Goal: Task Accomplishment & Management: Use online tool/utility

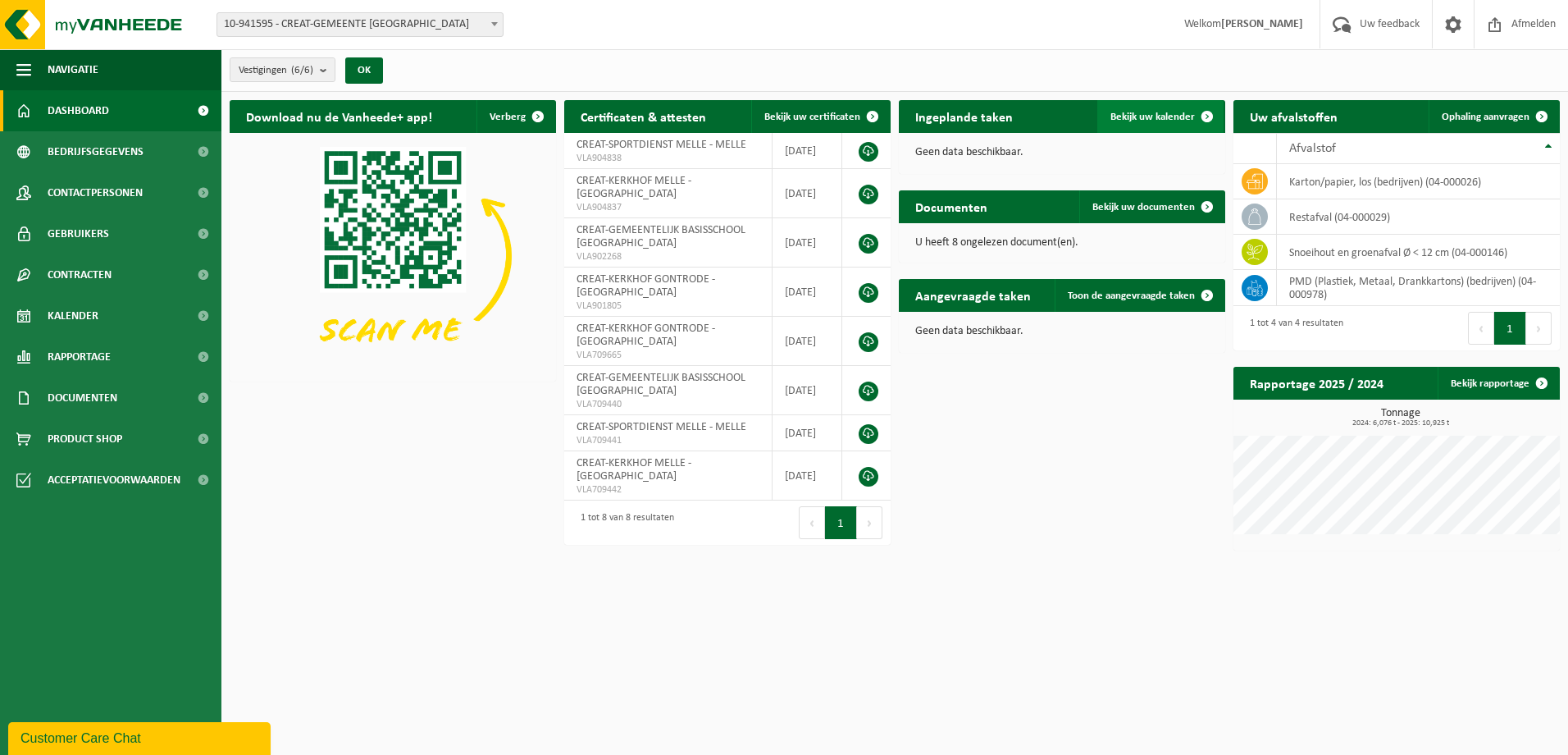
click at [1172, 115] on span "Bekijk uw kalender" at bounding box center [1153, 116] width 85 height 11
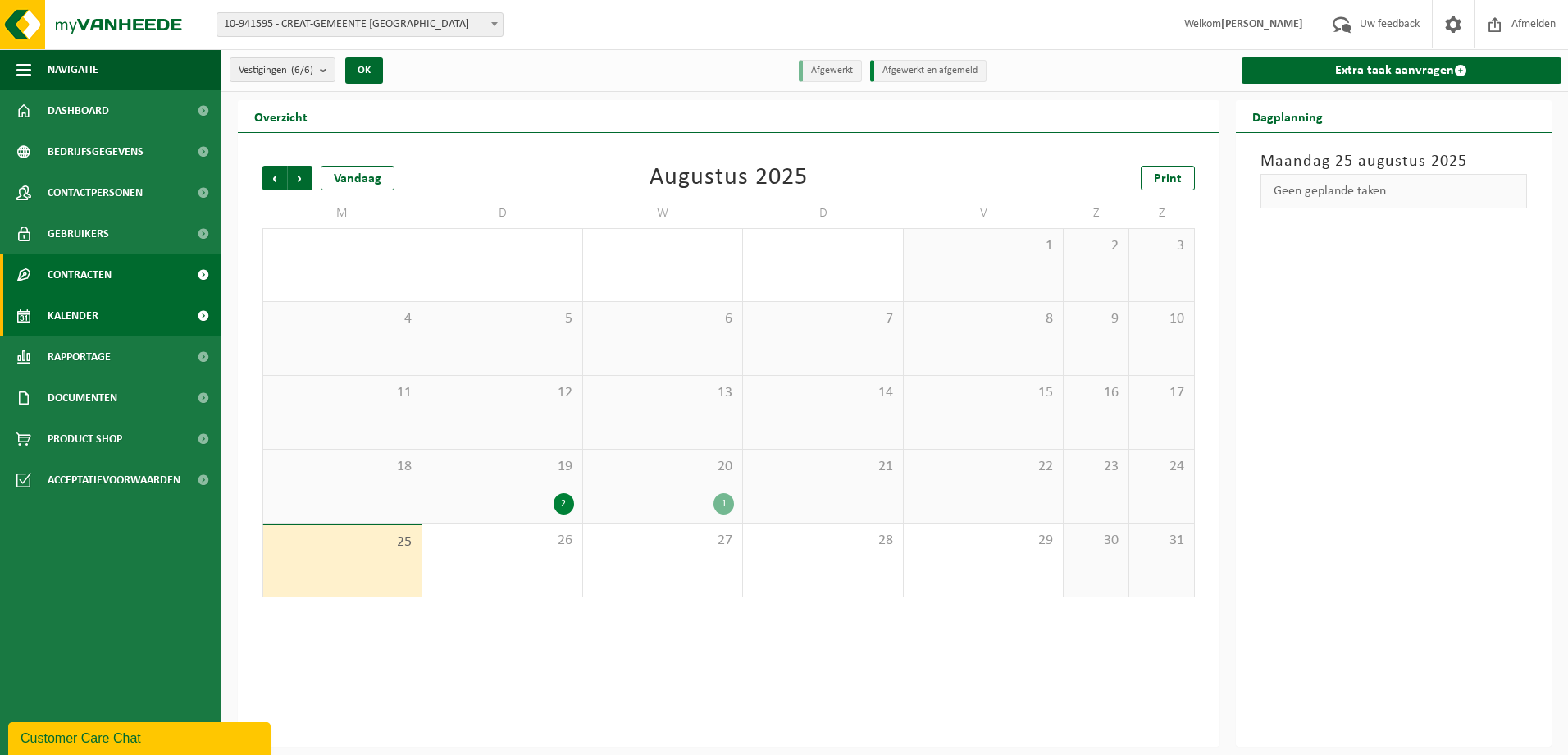
click at [106, 272] on span "Contracten" at bounding box center [79, 274] width 64 height 41
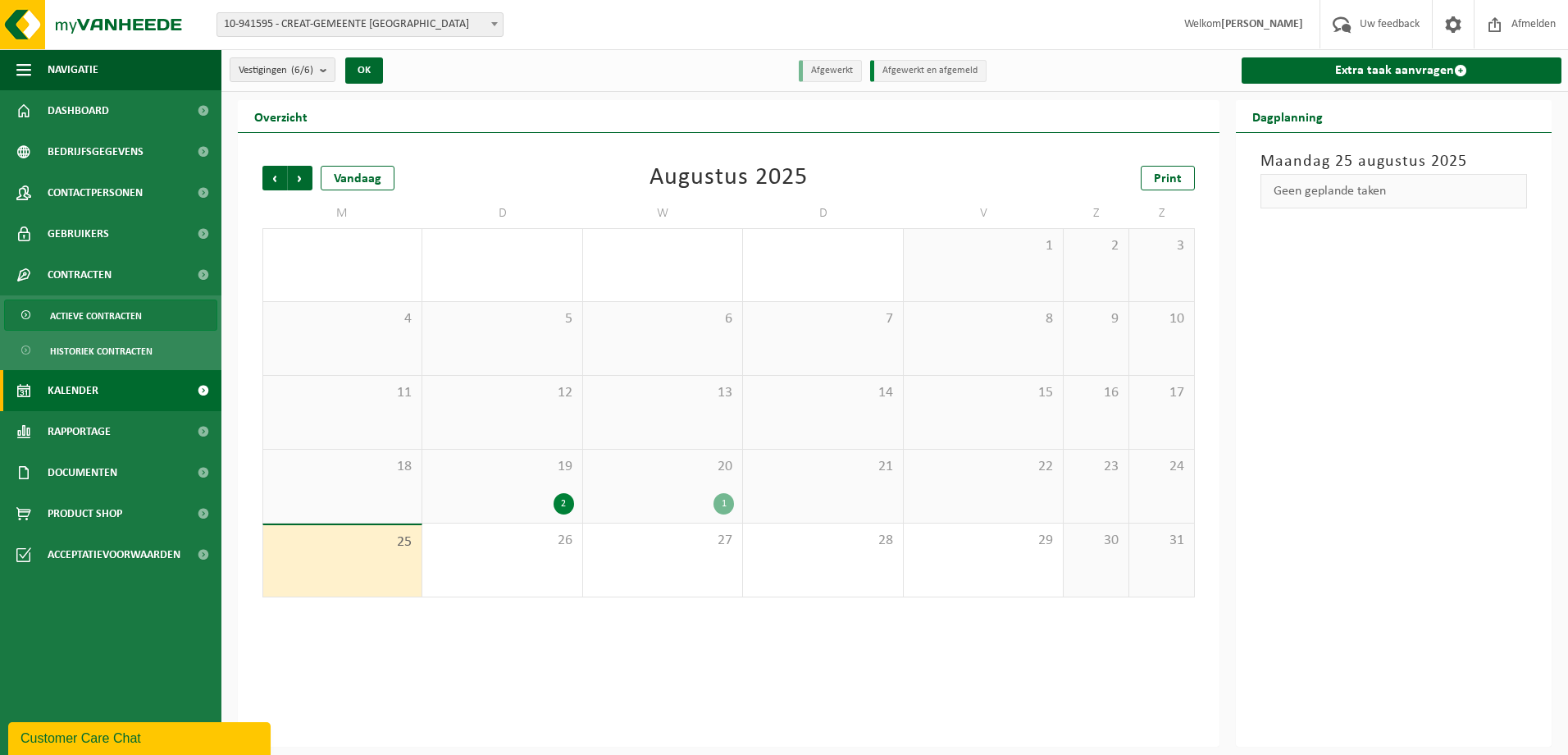
click at [134, 306] on span "Actieve contracten" at bounding box center [96, 316] width 92 height 32
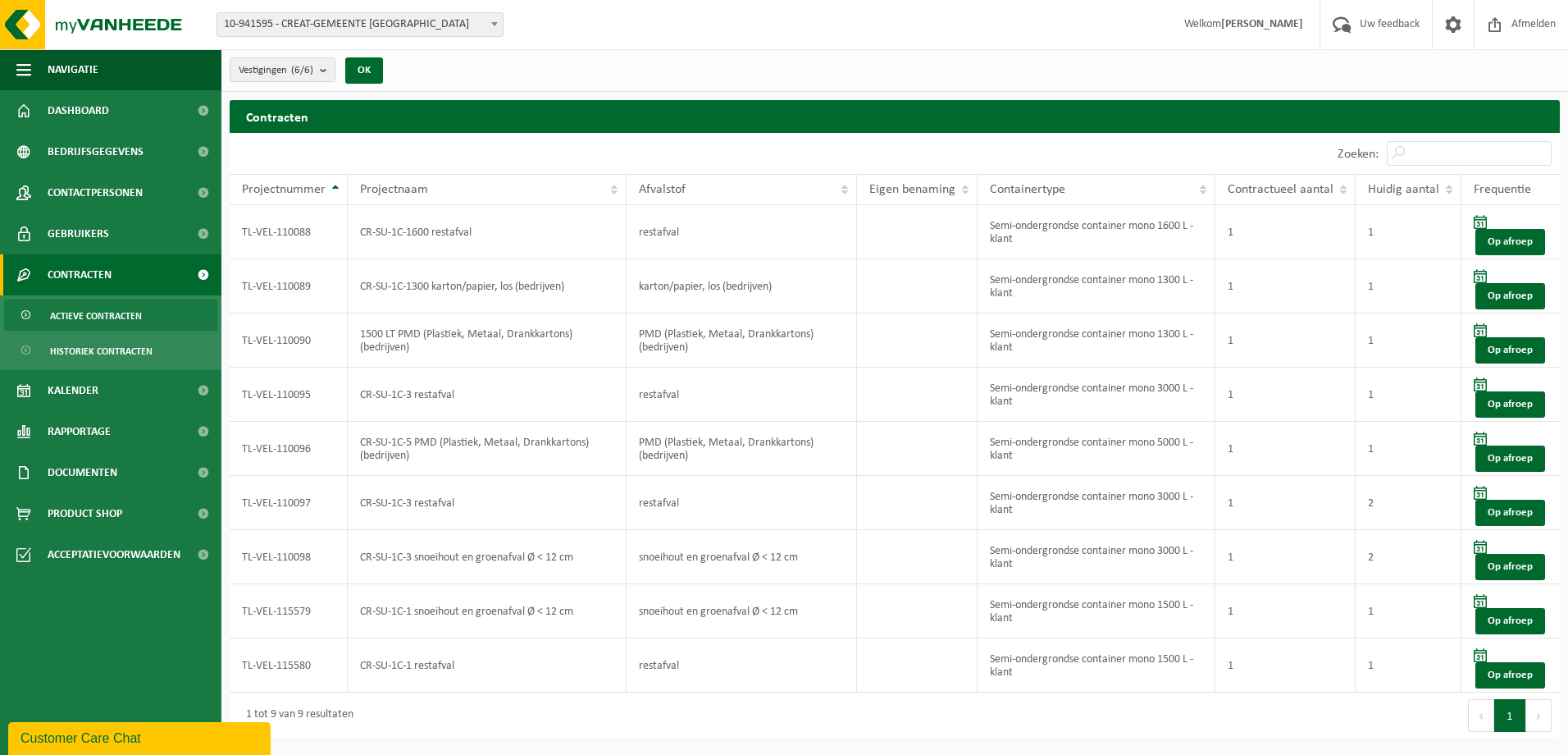
drag, startPoint x: 1523, startPoint y: 674, endPoint x: 1561, endPoint y: 676, distance: 38.1
click at [1523, 674] on link "Op afroep" at bounding box center [1511, 675] width 70 height 27
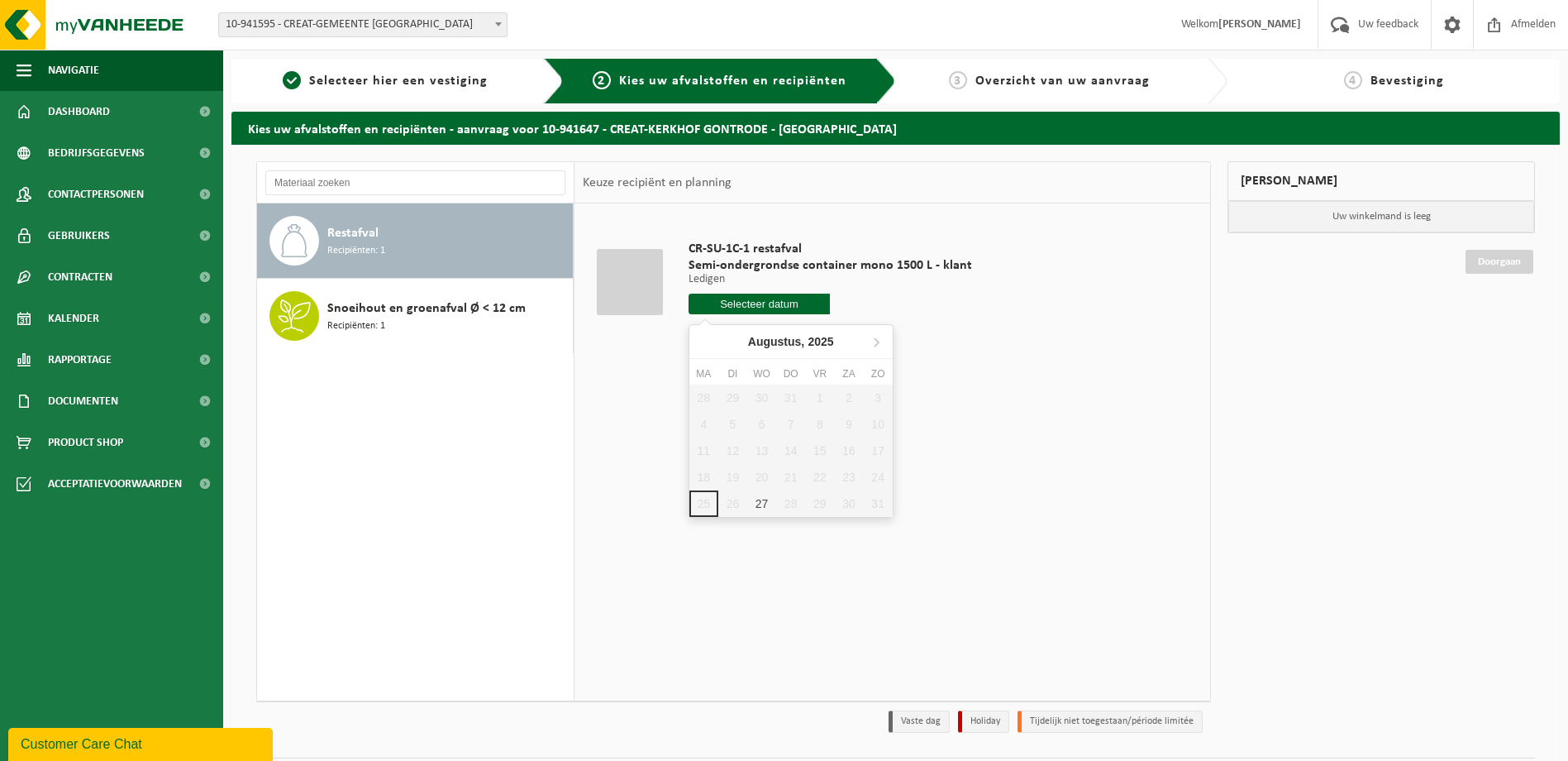
click at [794, 298] on input "text" at bounding box center [760, 304] width 142 height 21
click at [769, 497] on div "27" at bounding box center [762, 504] width 29 height 27
type input "Van [DATE]"
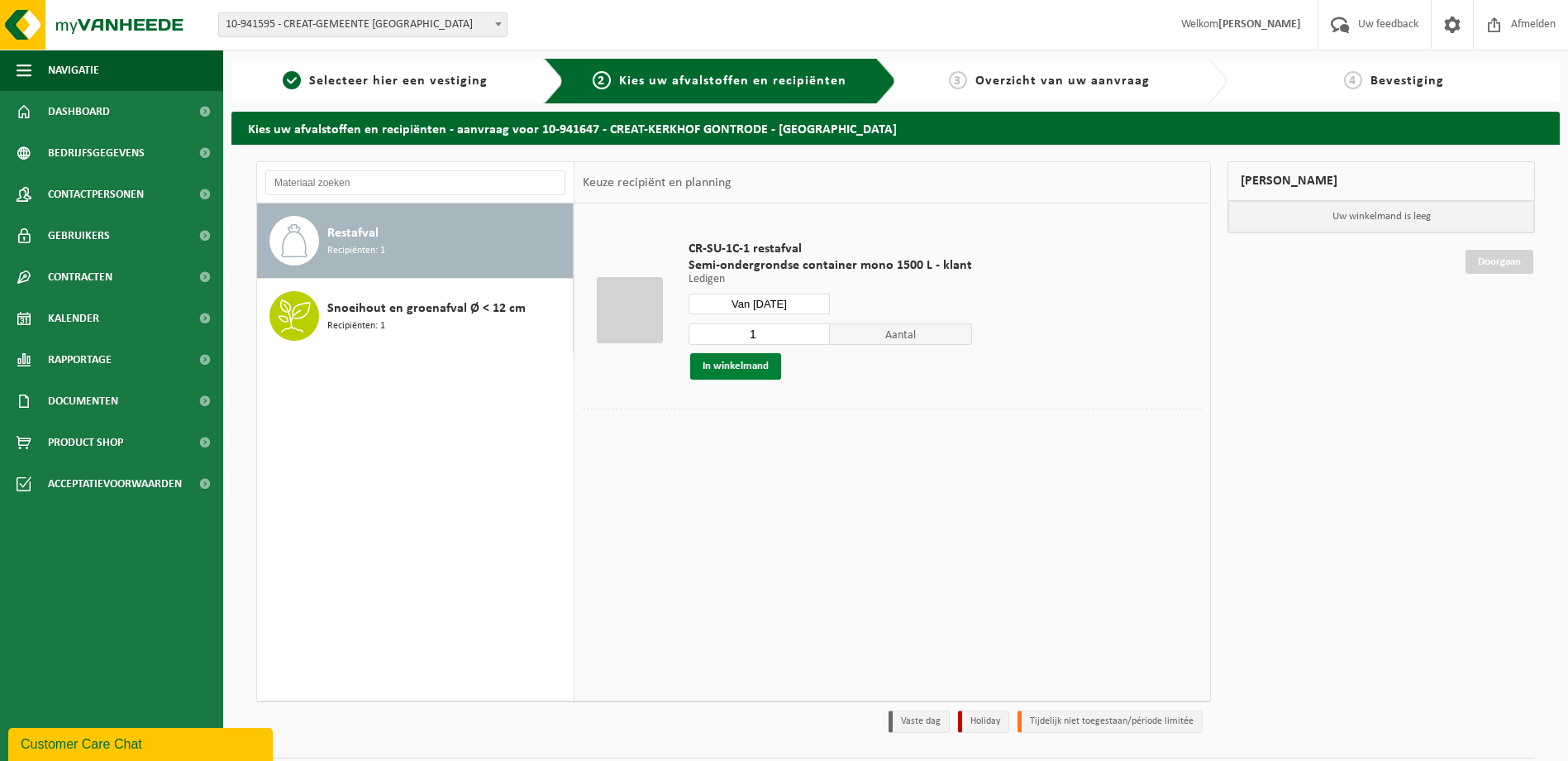
click at [726, 369] on button "In winkelmand" at bounding box center [736, 367] width 91 height 27
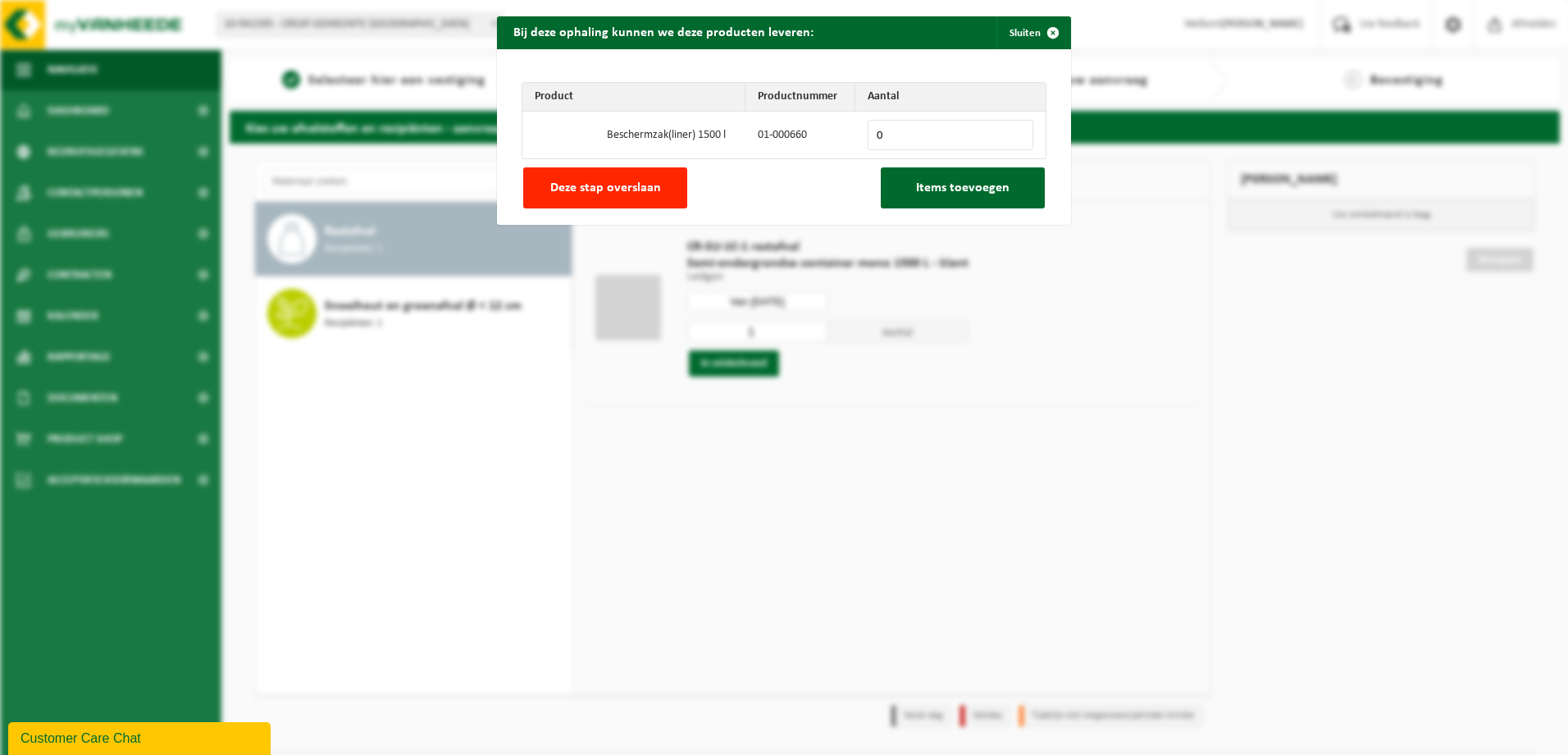
click at [898, 135] on input "0" at bounding box center [950, 135] width 165 height 31
click at [1052, 32] on span "button" at bounding box center [1053, 33] width 33 height 33
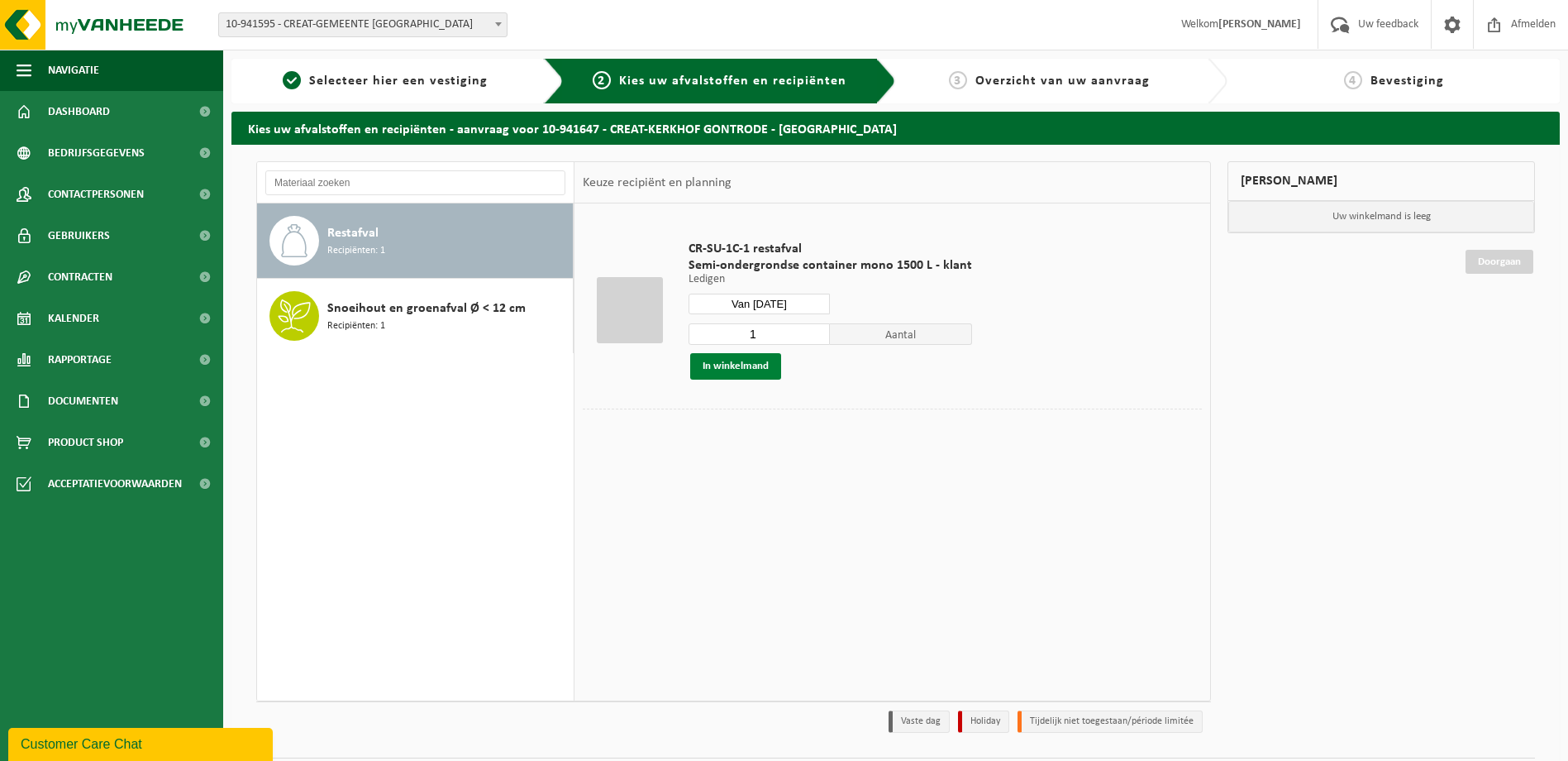
click at [748, 364] on button "In winkelmand" at bounding box center [736, 367] width 91 height 27
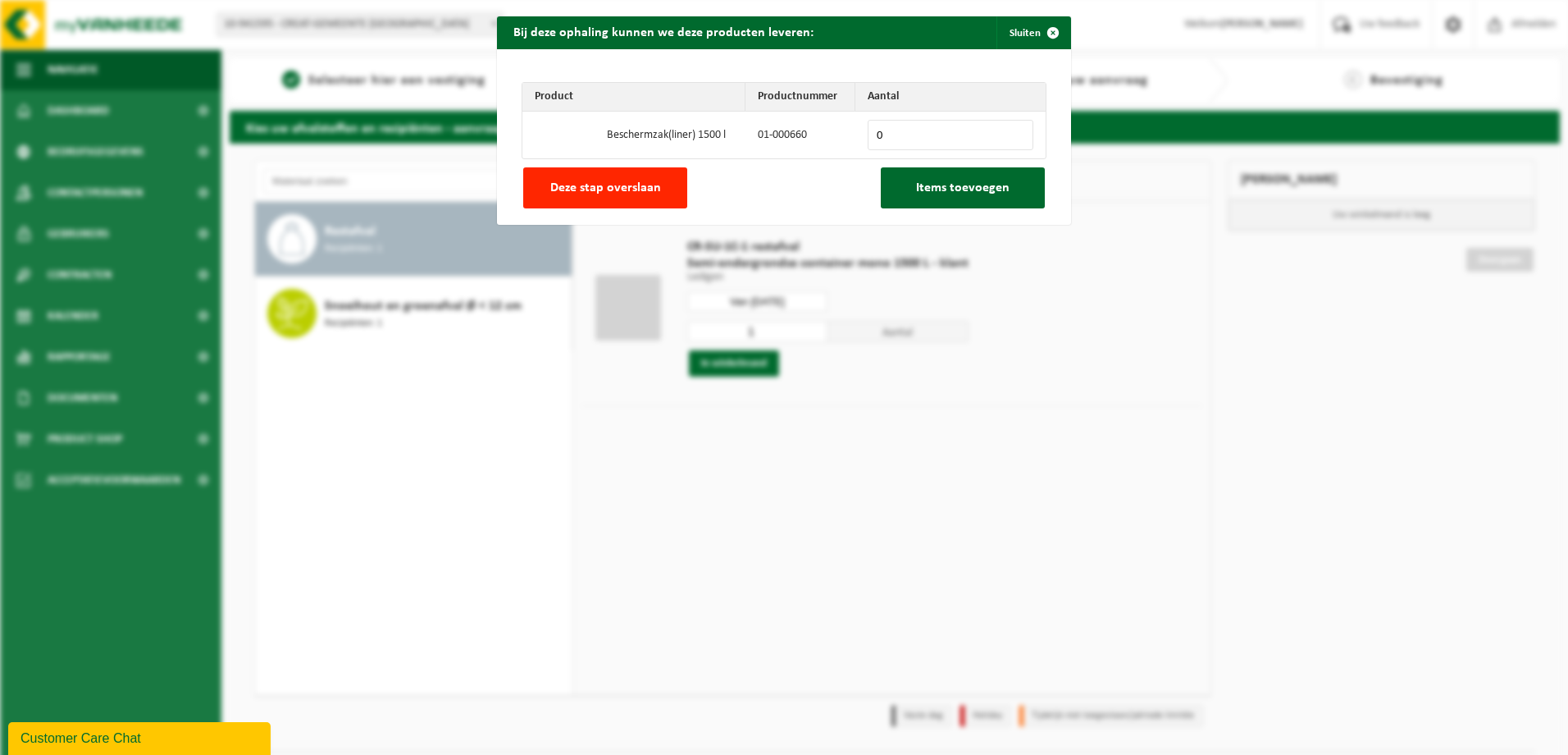
drag, startPoint x: 927, startPoint y: 141, endPoint x: 936, endPoint y: 140, distance: 9.1
click at [929, 141] on input "0" at bounding box center [950, 135] width 165 height 31
click at [1010, 128] on input "0" at bounding box center [950, 135] width 165 height 31
type input "1"
click at [1016, 132] on input "1" at bounding box center [950, 135] width 165 height 31
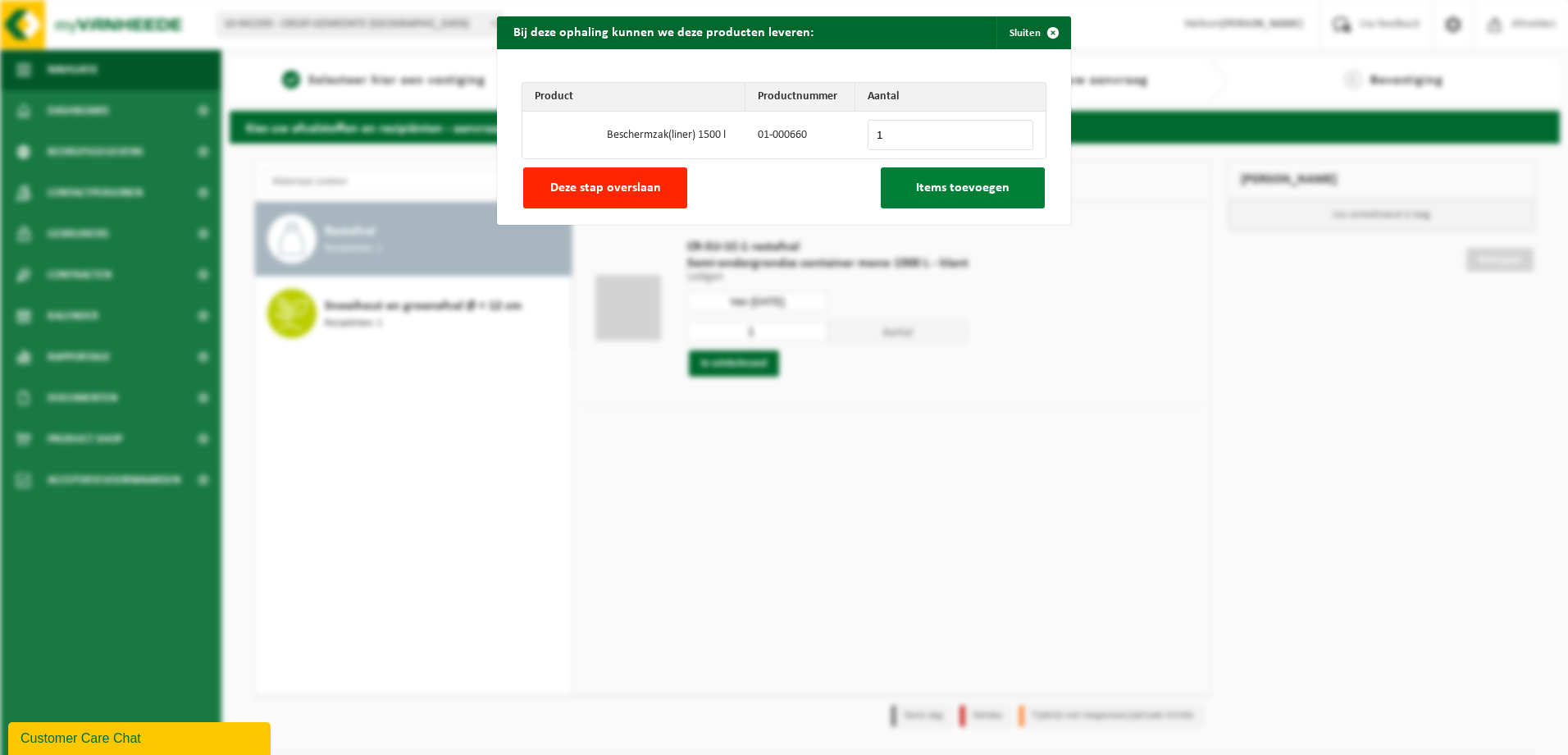
click at [976, 184] on span "Items toevoegen" at bounding box center [963, 188] width 94 height 13
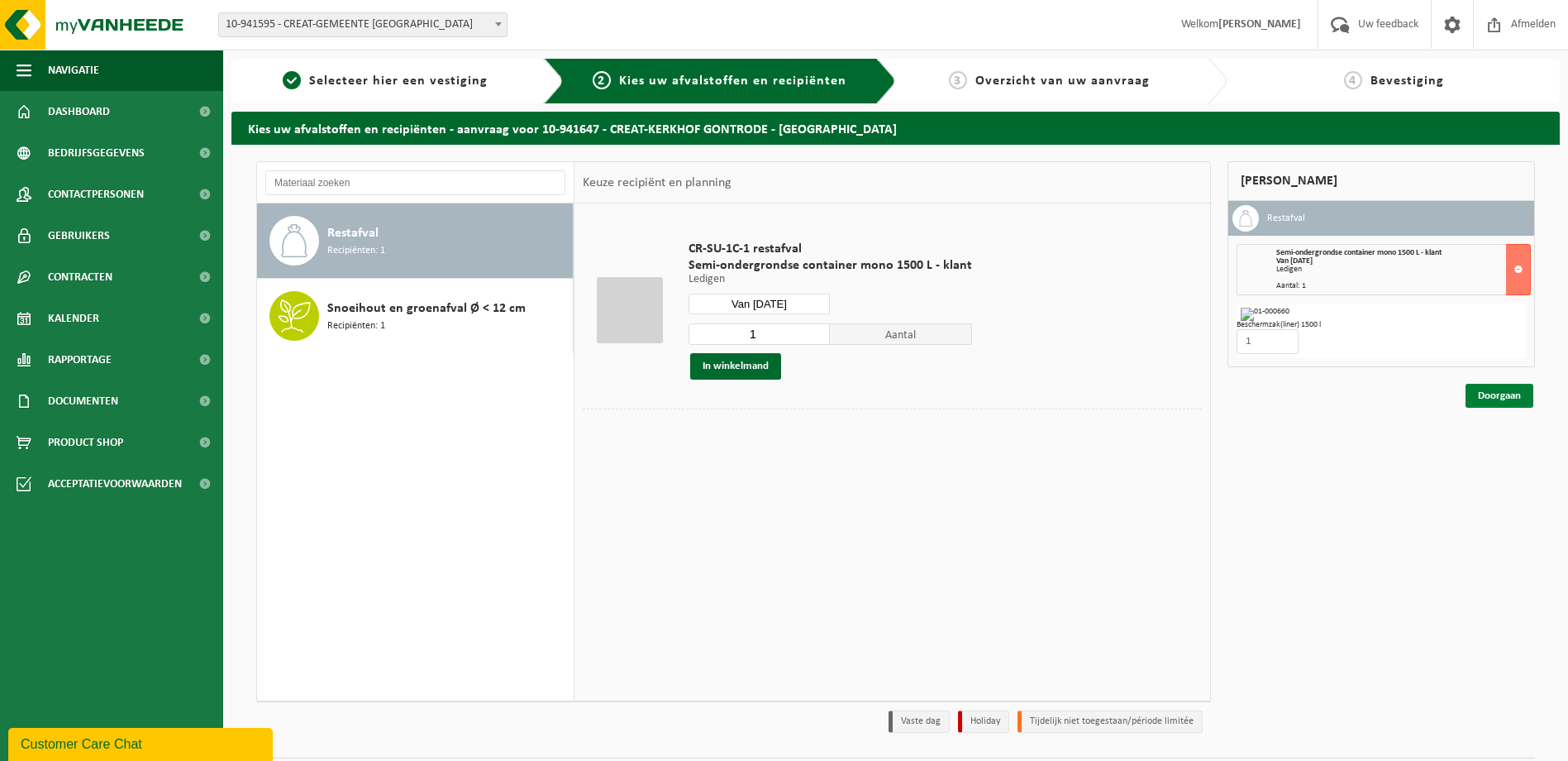
click at [1496, 390] on link "Doorgaan" at bounding box center [1499, 395] width 68 height 24
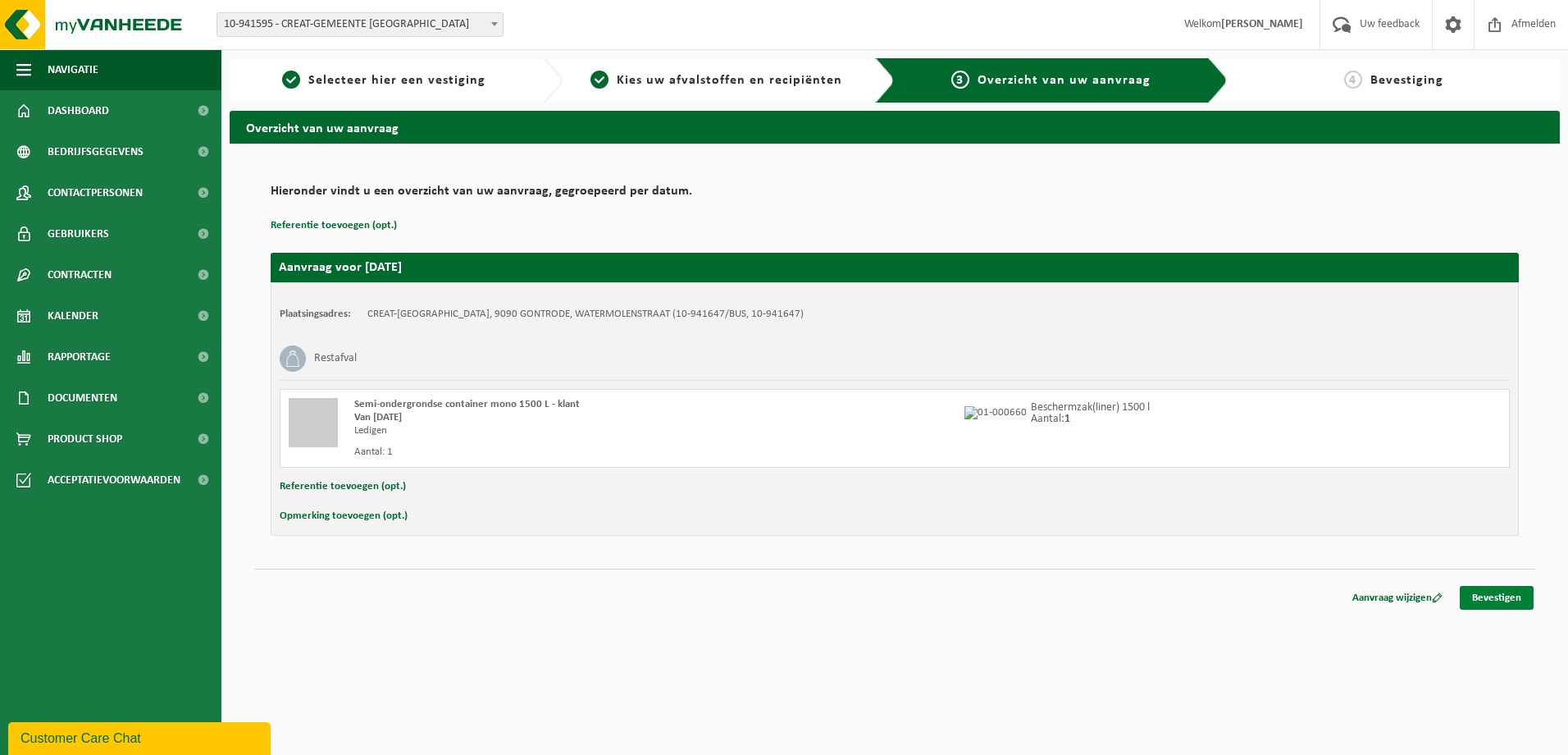
click at [1519, 601] on link "Bevestigen" at bounding box center [1497, 597] width 74 height 24
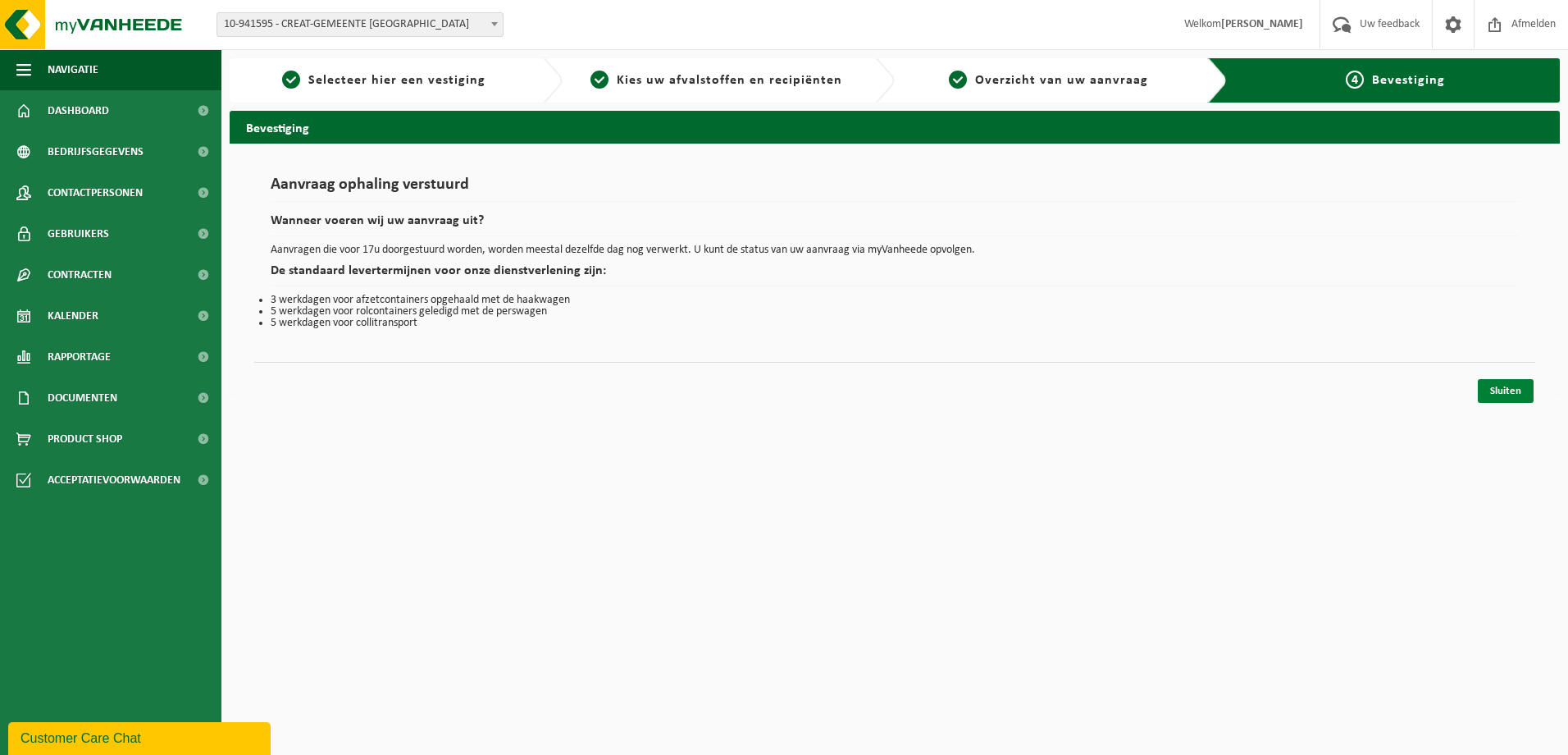
click at [1521, 387] on link "Sluiten" at bounding box center [1506, 390] width 56 height 24
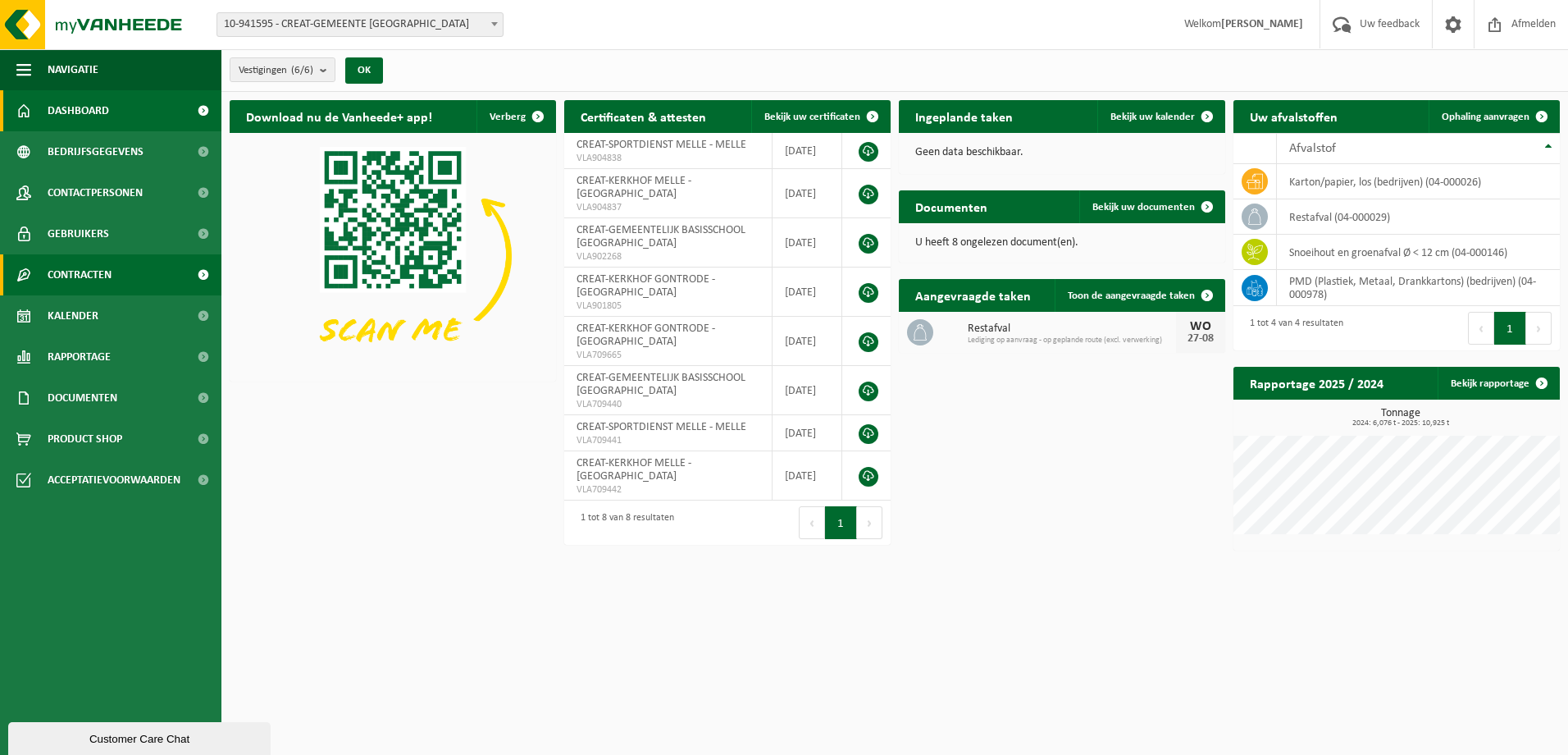
click at [119, 273] on link "Contracten" at bounding box center [110, 274] width 222 height 41
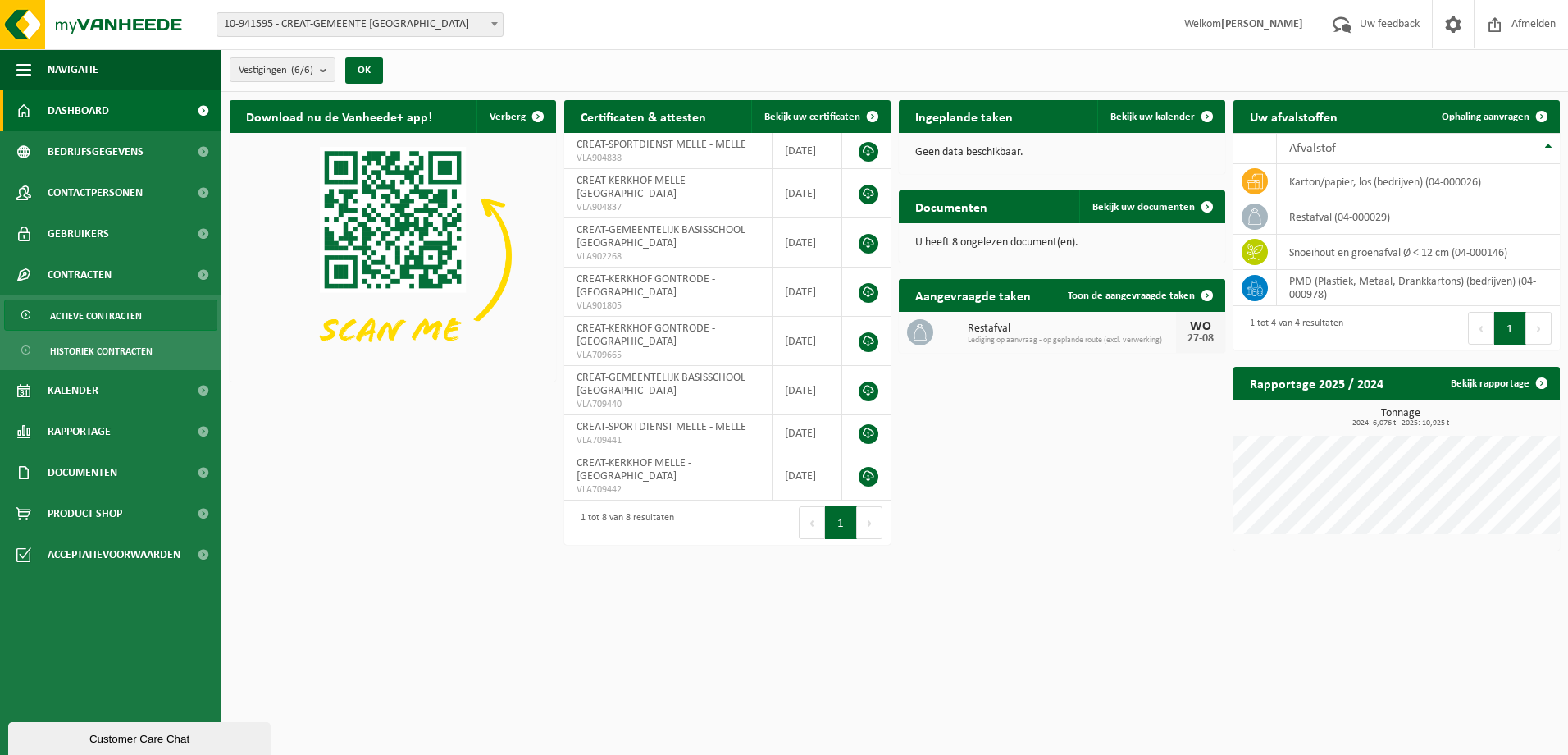
click at [107, 324] on span "Actieve contracten" at bounding box center [96, 316] width 92 height 32
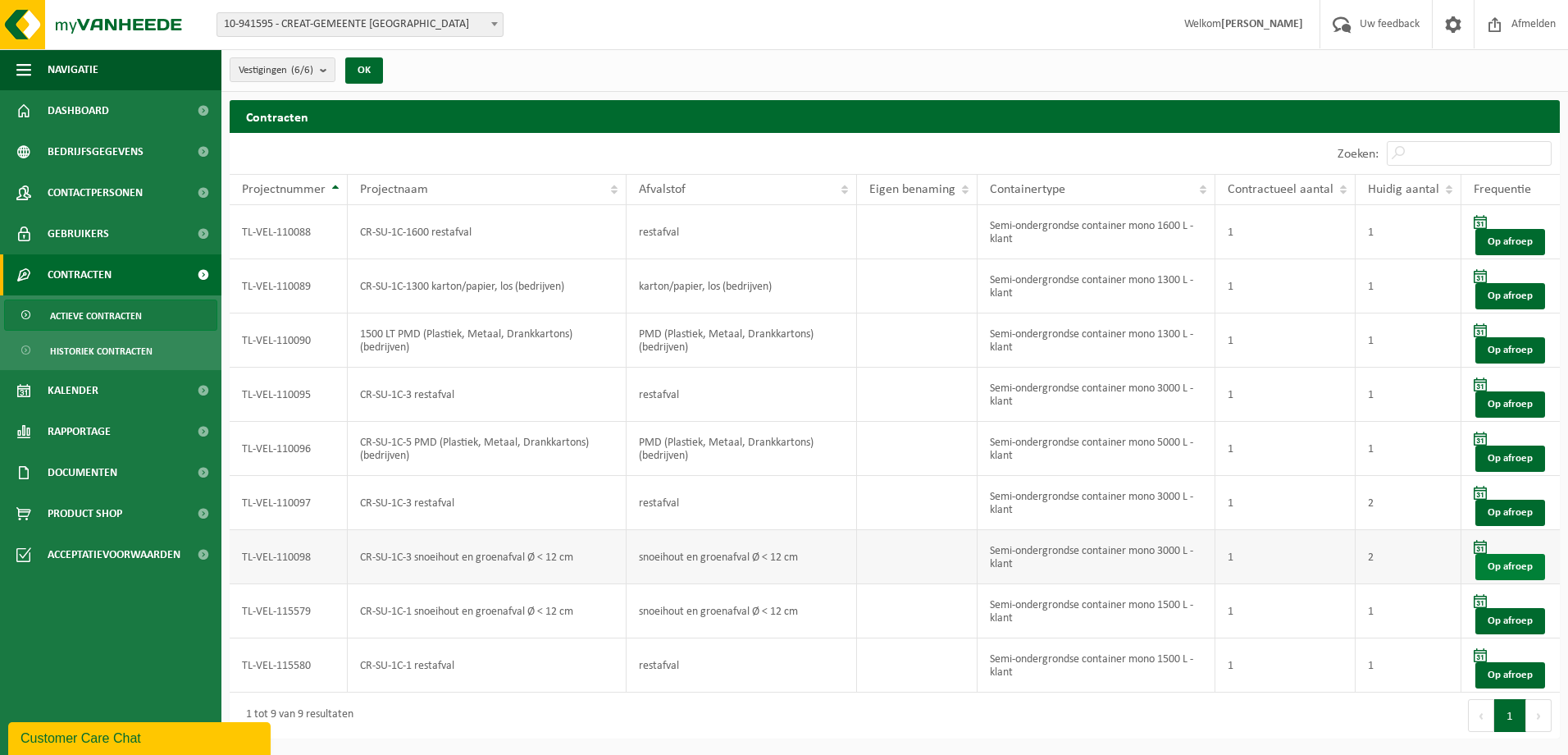
click at [1513, 567] on link "Op afroep" at bounding box center [1511, 567] width 70 height 27
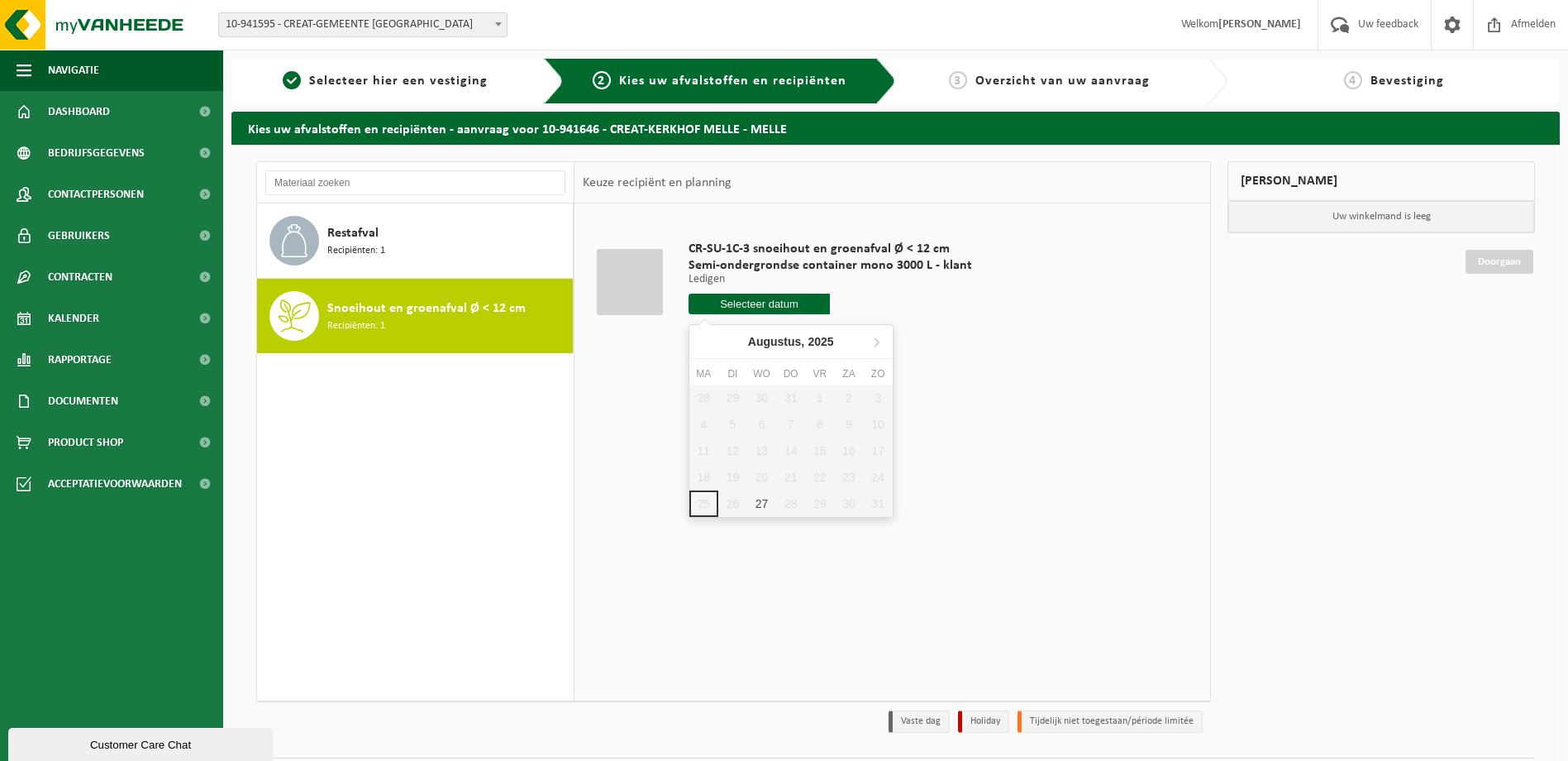
click at [742, 301] on input "text" at bounding box center [760, 304] width 142 height 21
click at [753, 506] on div "27" at bounding box center [762, 504] width 29 height 27
type input "Van [DATE]"
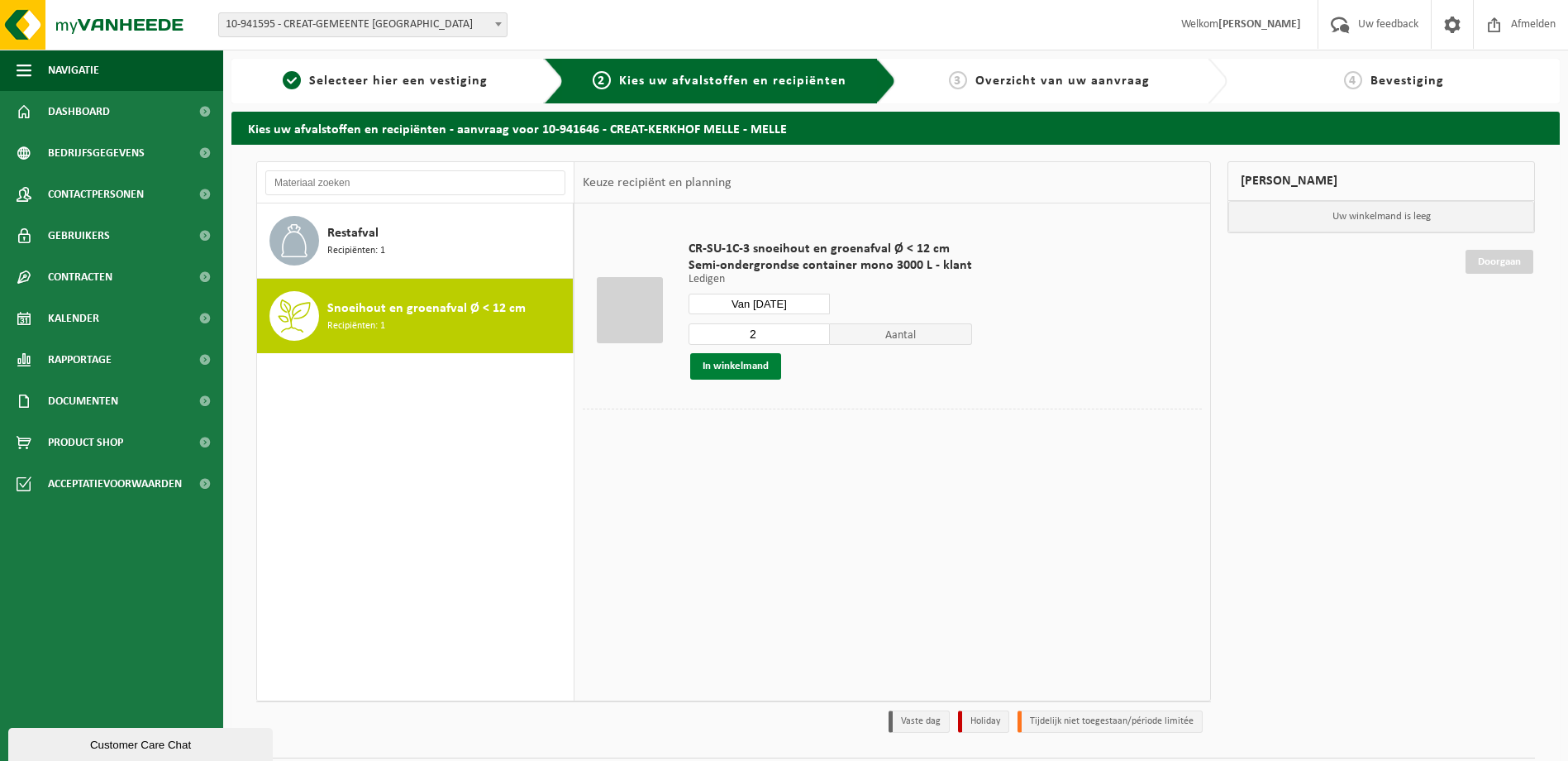
click at [743, 366] on button "In winkelmand" at bounding box center [736, 367] width 91 height 27
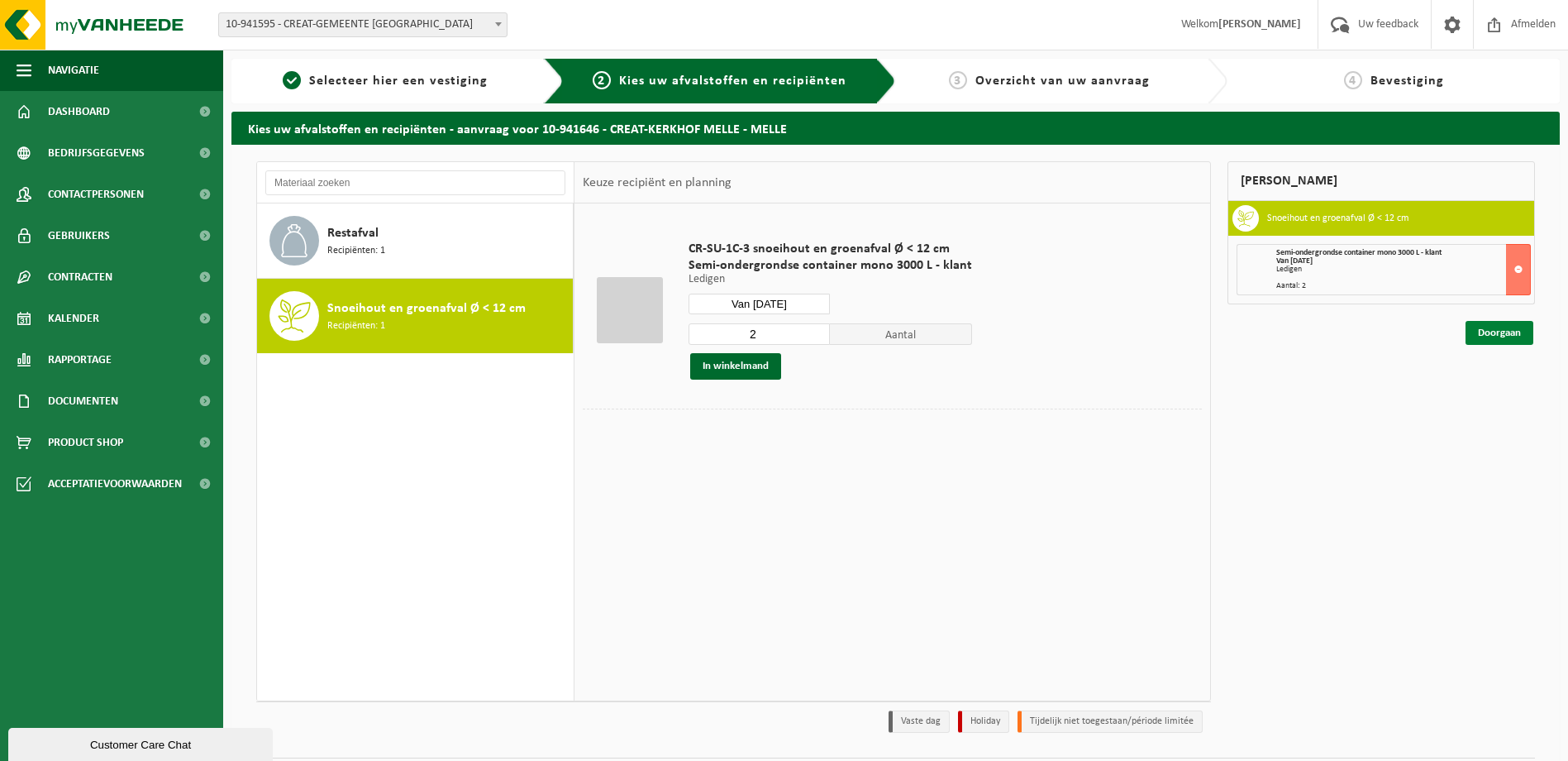
click at [1501, 322] on link "Doorgaan" at bounding box center [1499, 332] width 68 height 24
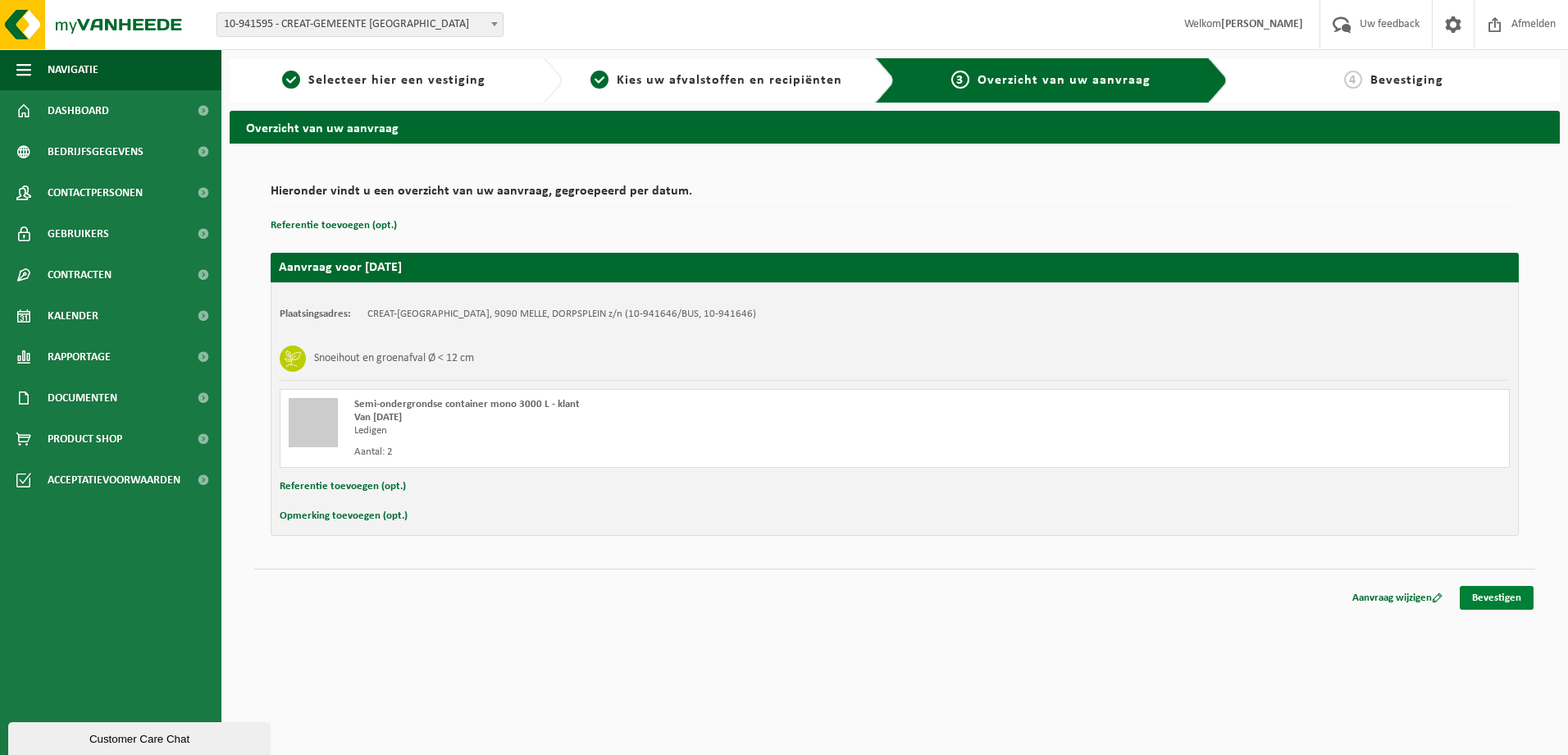
drag, startPoint x: 1512, startPoint y: 596, endPoint x: 1567, endPoint y: 569, distance: 61.3
click at [1512, 596] on link "Bevestigen" at bounding box center [1497, 597] width 74 height 24
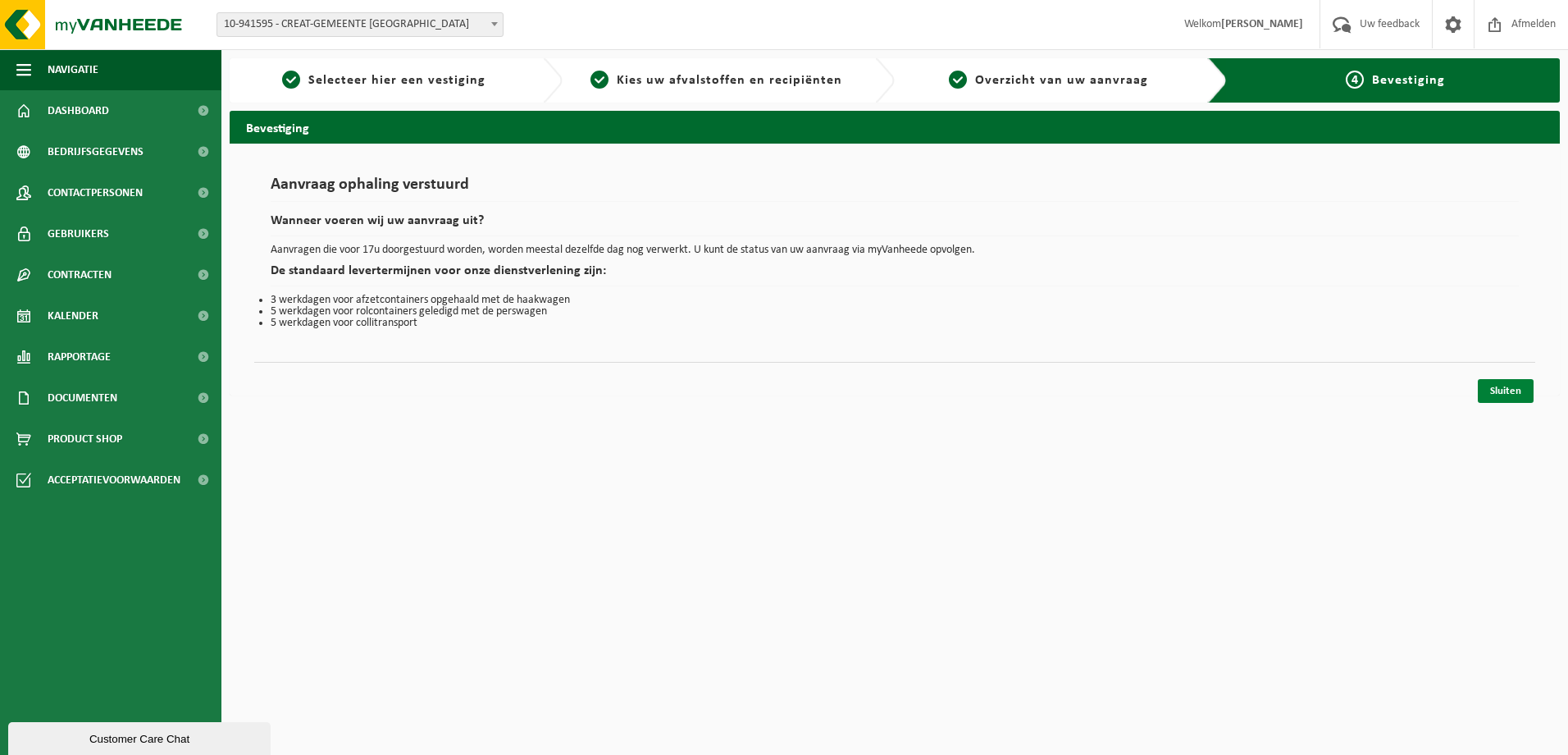
click at [1526, 383] on link "Sluiten" at bounding box center [1506, 390] width 56 height 24
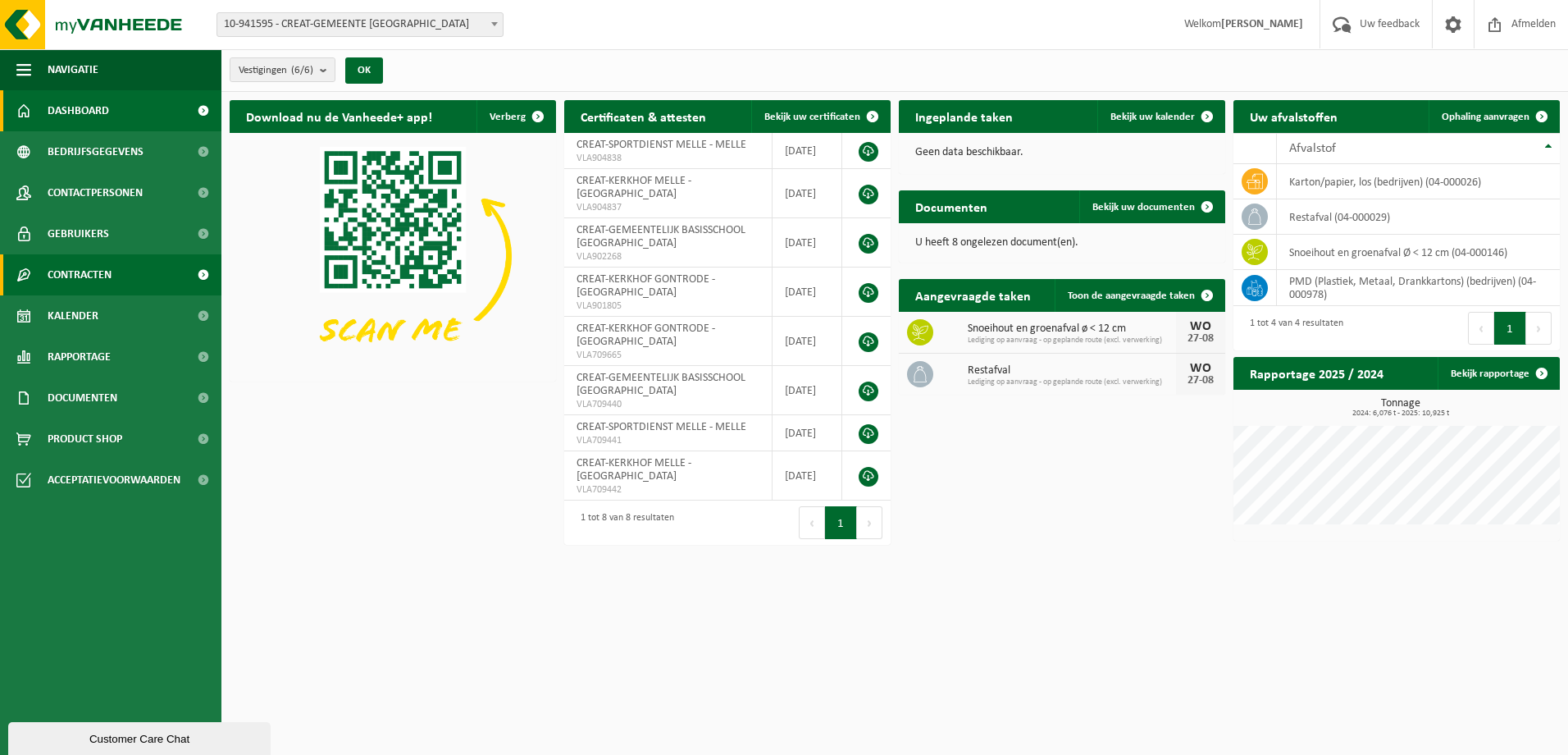
click at [84, 272] on span "Contracten" at bounding box center [79, 274] width 64 height 41
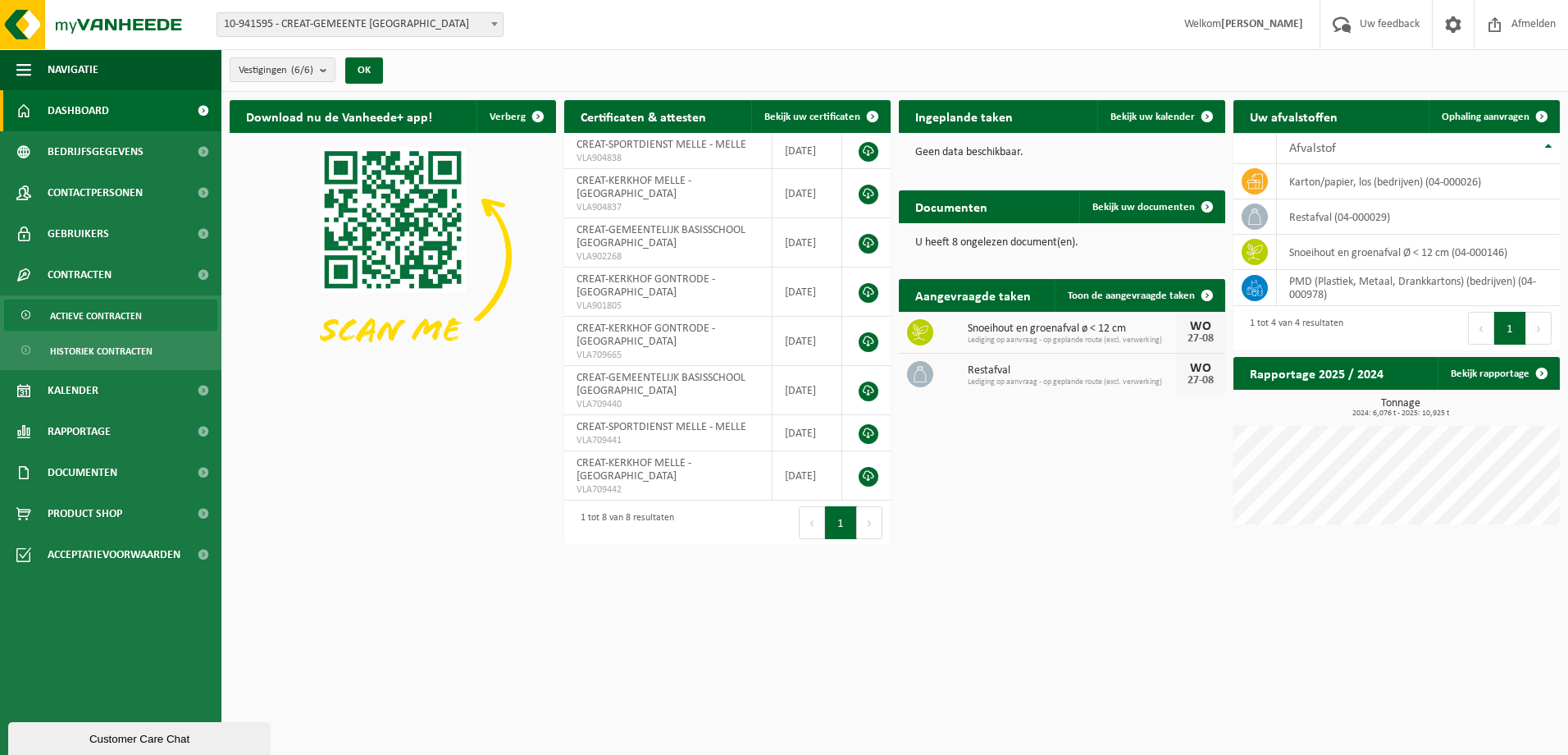
click at [147, 321] on link "Actieve contracten" at bounding box center [110, 315] width 213 height 32
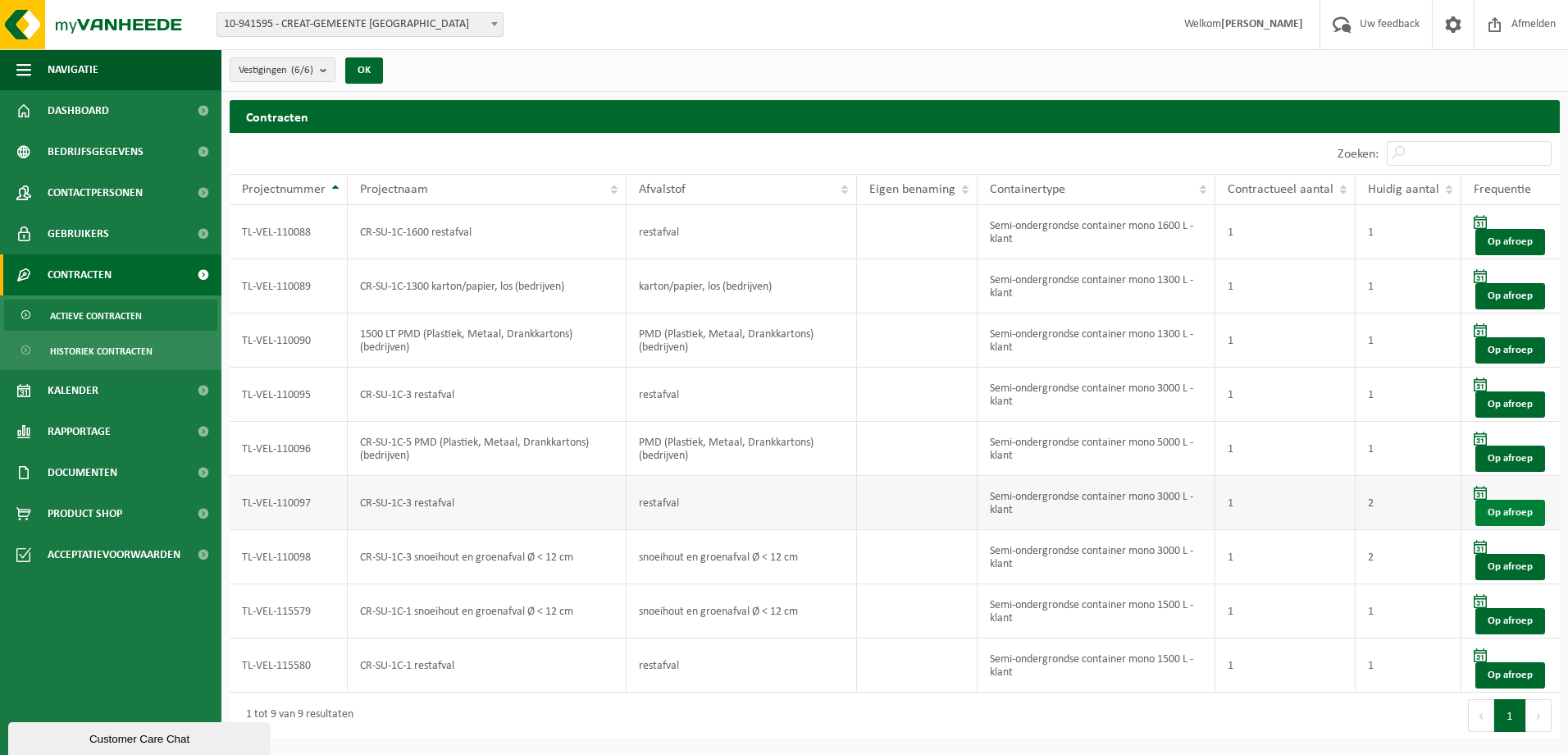
click at [1517, 509] on link "Op afroep" at bounding box center [1511, 512] width 70 height 27
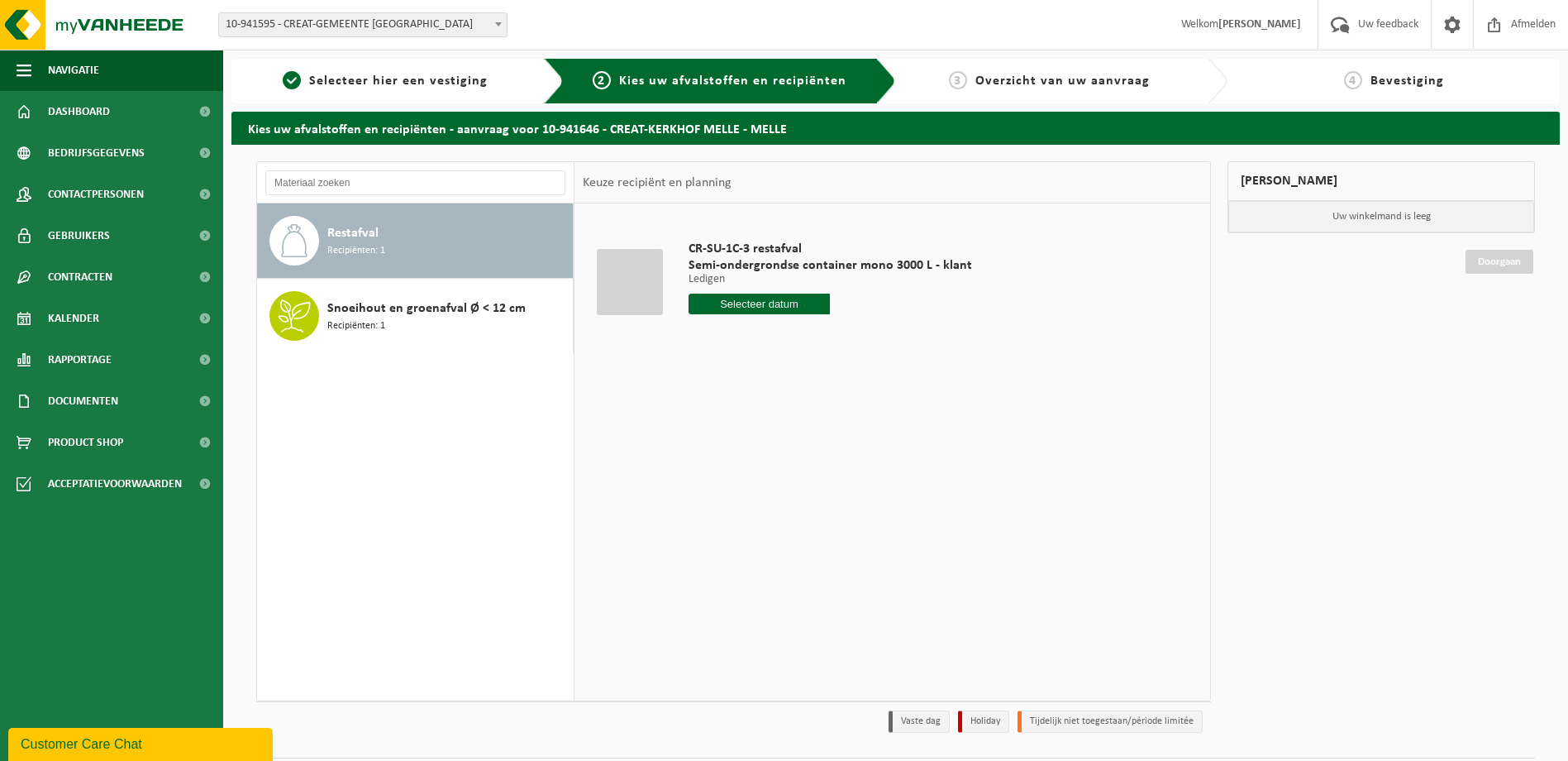
drag, startPoint x: 757, startPoint y: 304, endPoint x: 770, endPoint y: 302, distance: 13.2
click at [762, 305] on input "text" at bounding box center [760, 304] width 142 height 21
click at [753, 497] on div "27" at bounding box center [762, 504] width 29 height 27
type input "Van 2025-08-27"
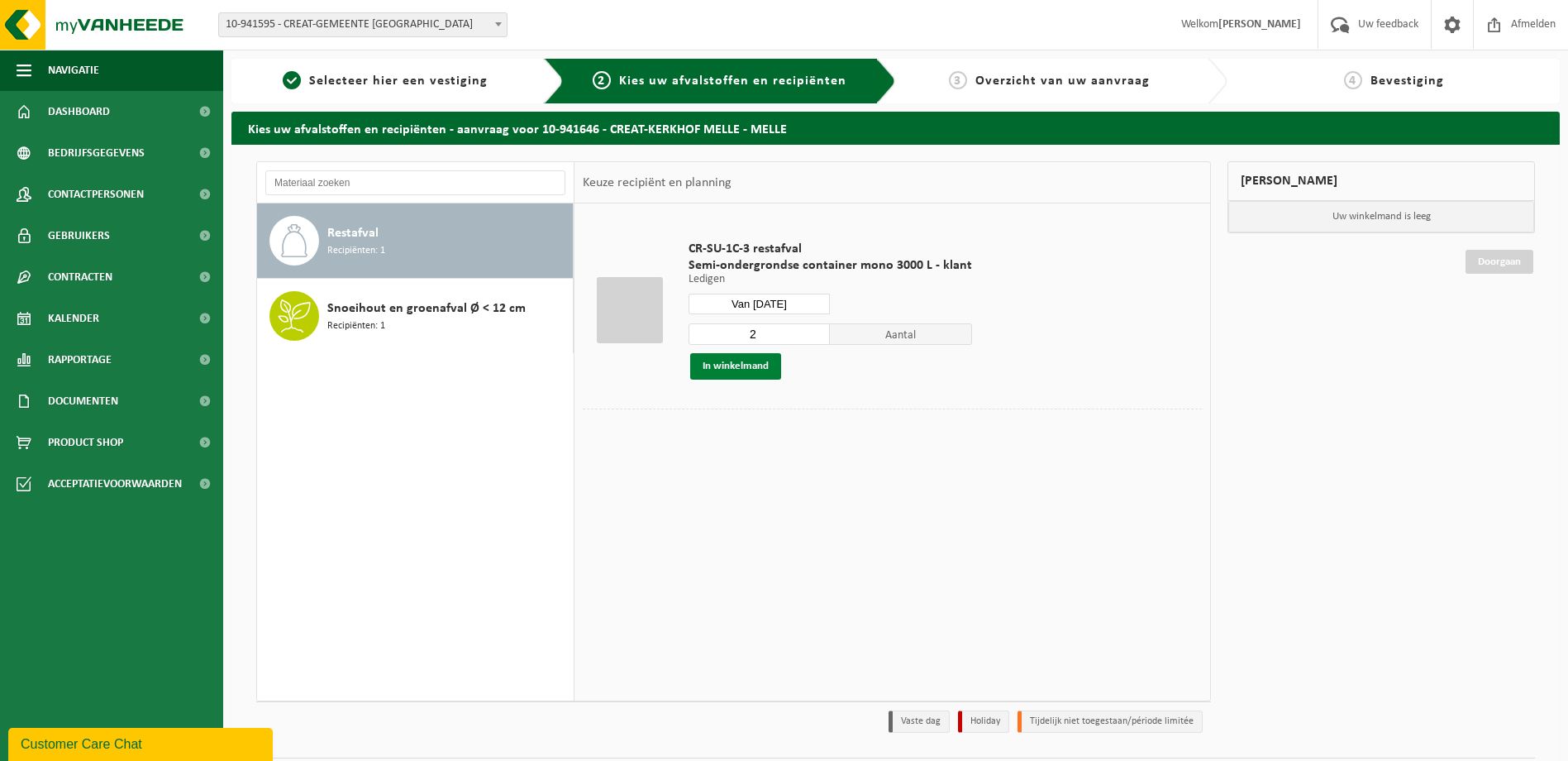
click at [733, 372] on button "In winkelmand" at bounding box center [736, 367] width 91 height 27
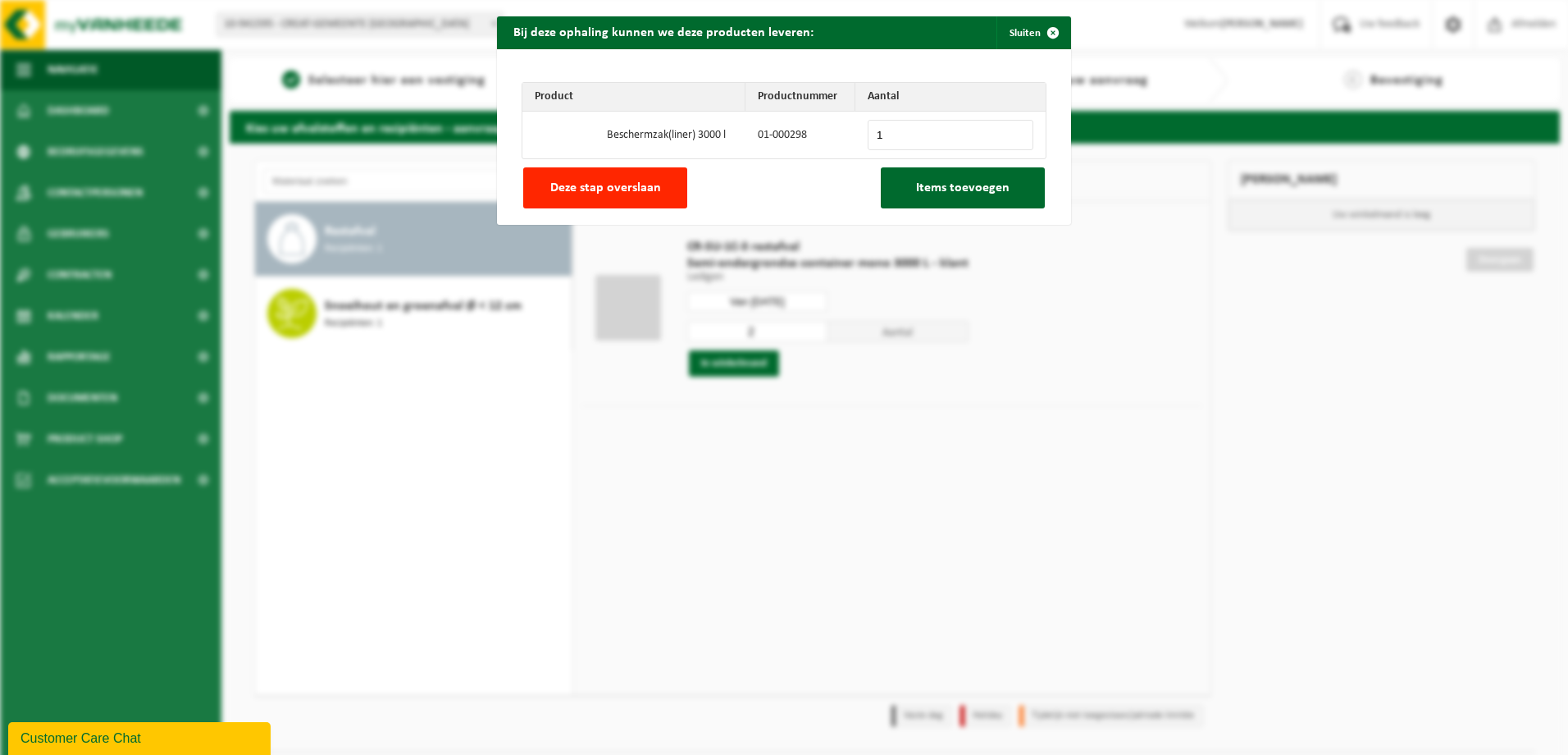
click at [1012, 129] on input "1" at bounding box center [950, 135] width 165 height 31
type input "2"
click at [1012, 129] on input "2" at bounding box center [950, 135] width 165 height 31
drag, startPoint x: 978, startPoint y: 192, endPoint x: 1019, endPoint y: 196, distance: 41.2
click at [978, 193] on span "Items toevoegen" at bounding box center [963, 188] width 94 height 13
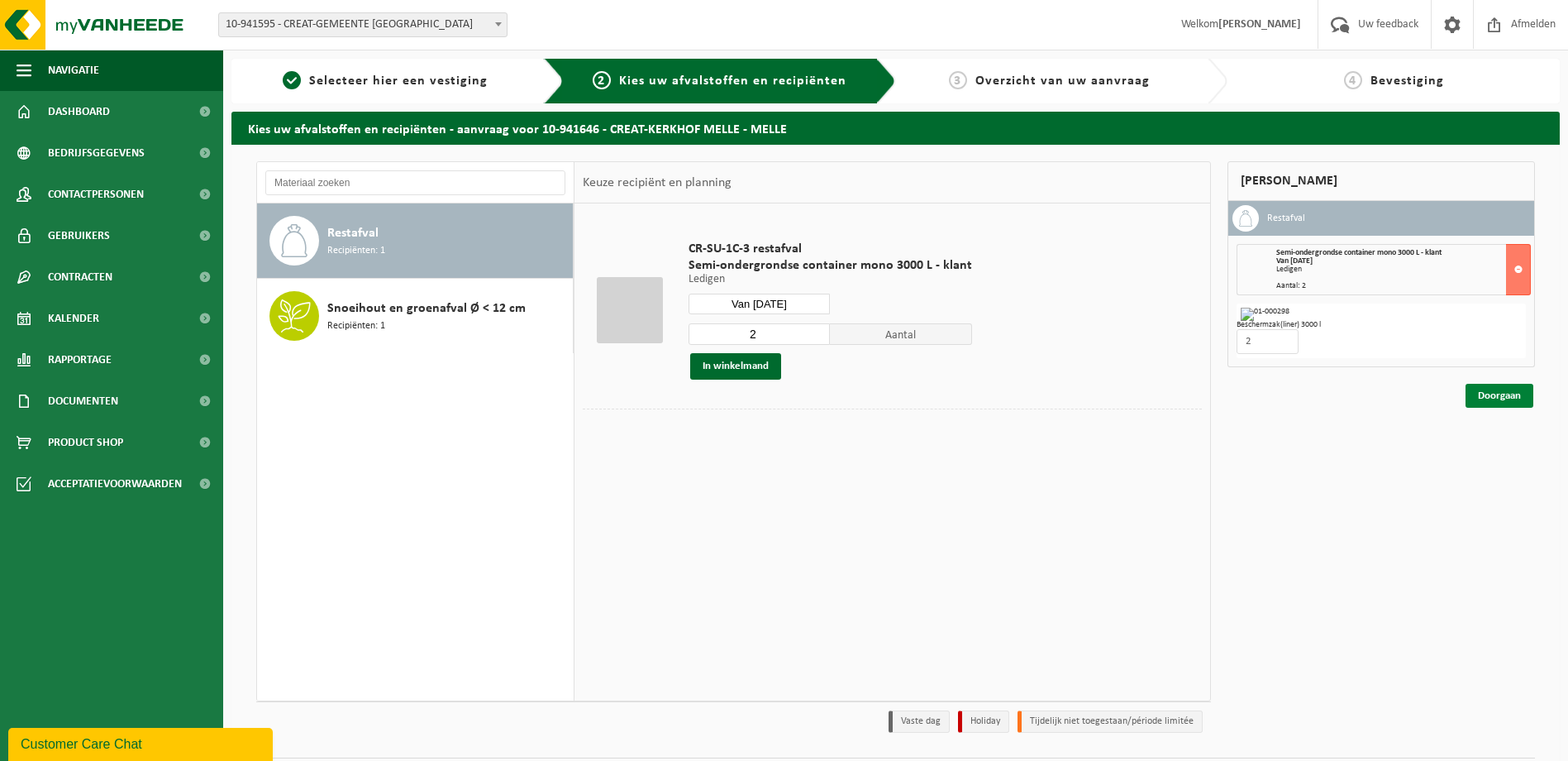
click at [1495, 397] on link "Doorgaan" at bounding box center [1499, 395] width 68 height 24
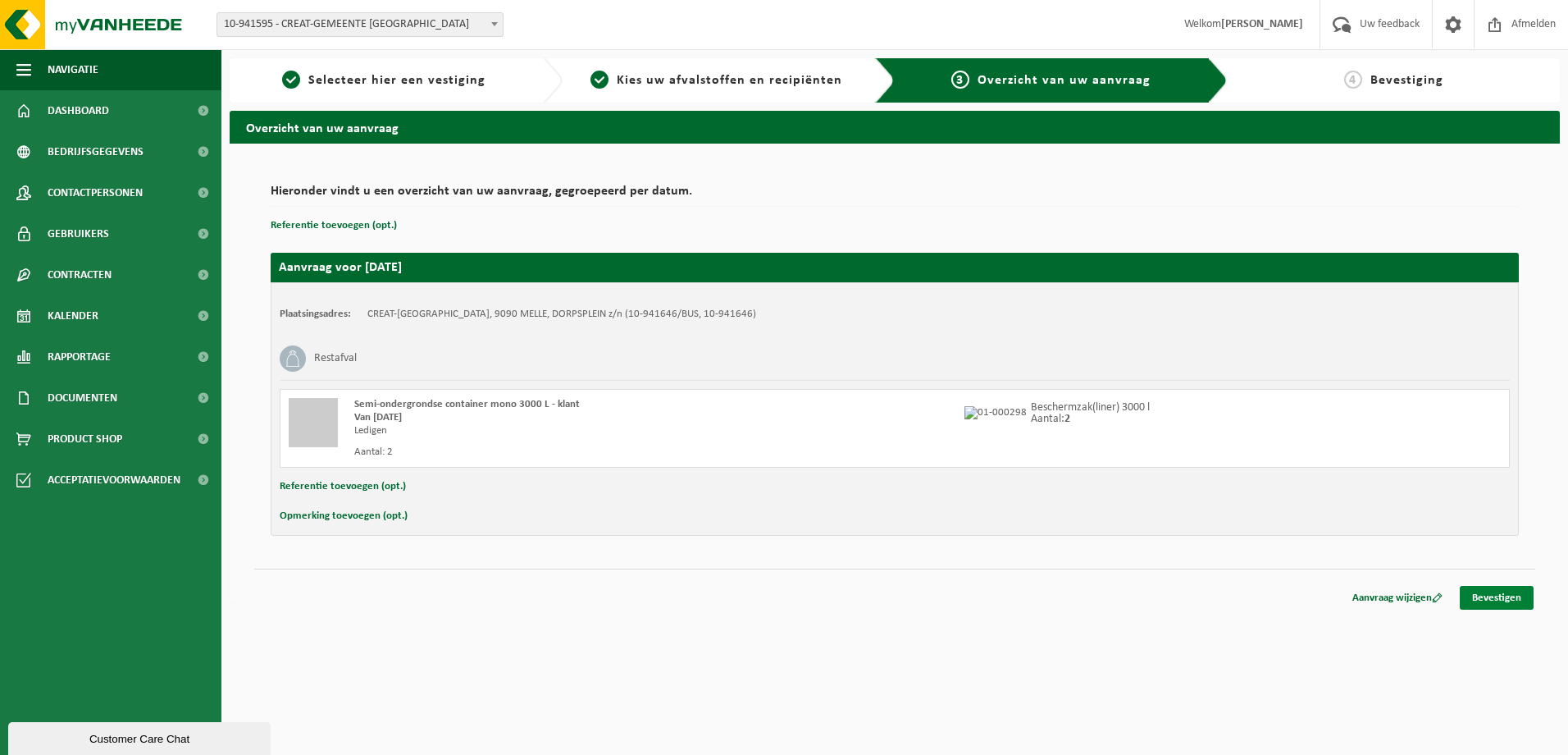
click at [1511, 596] on link "Bevestigen" at bounding box center [1497, 597] width 74 height 24
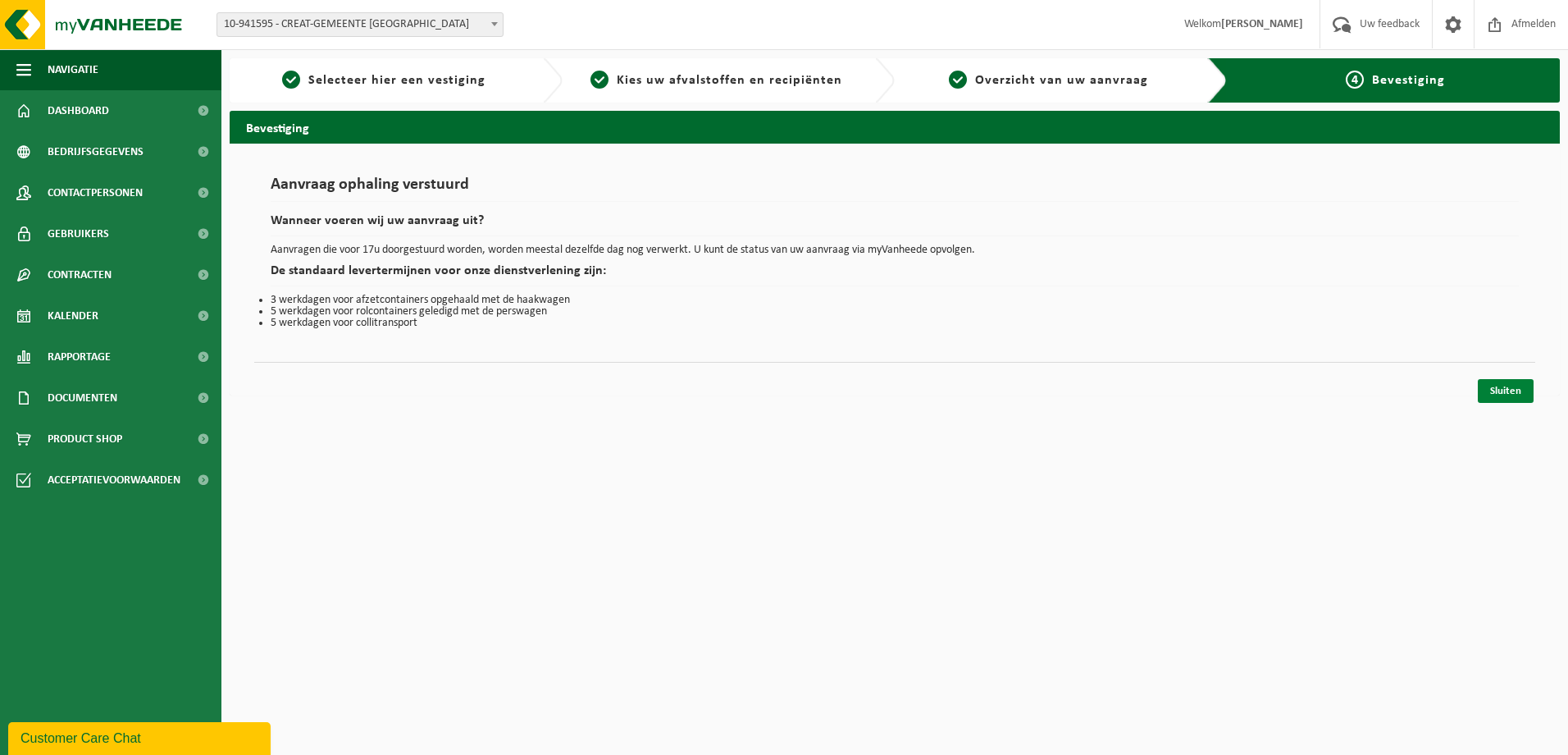
click at [1504, 379] on link "Sluiten" at bounding box center [1506, 390] width 56 height 24
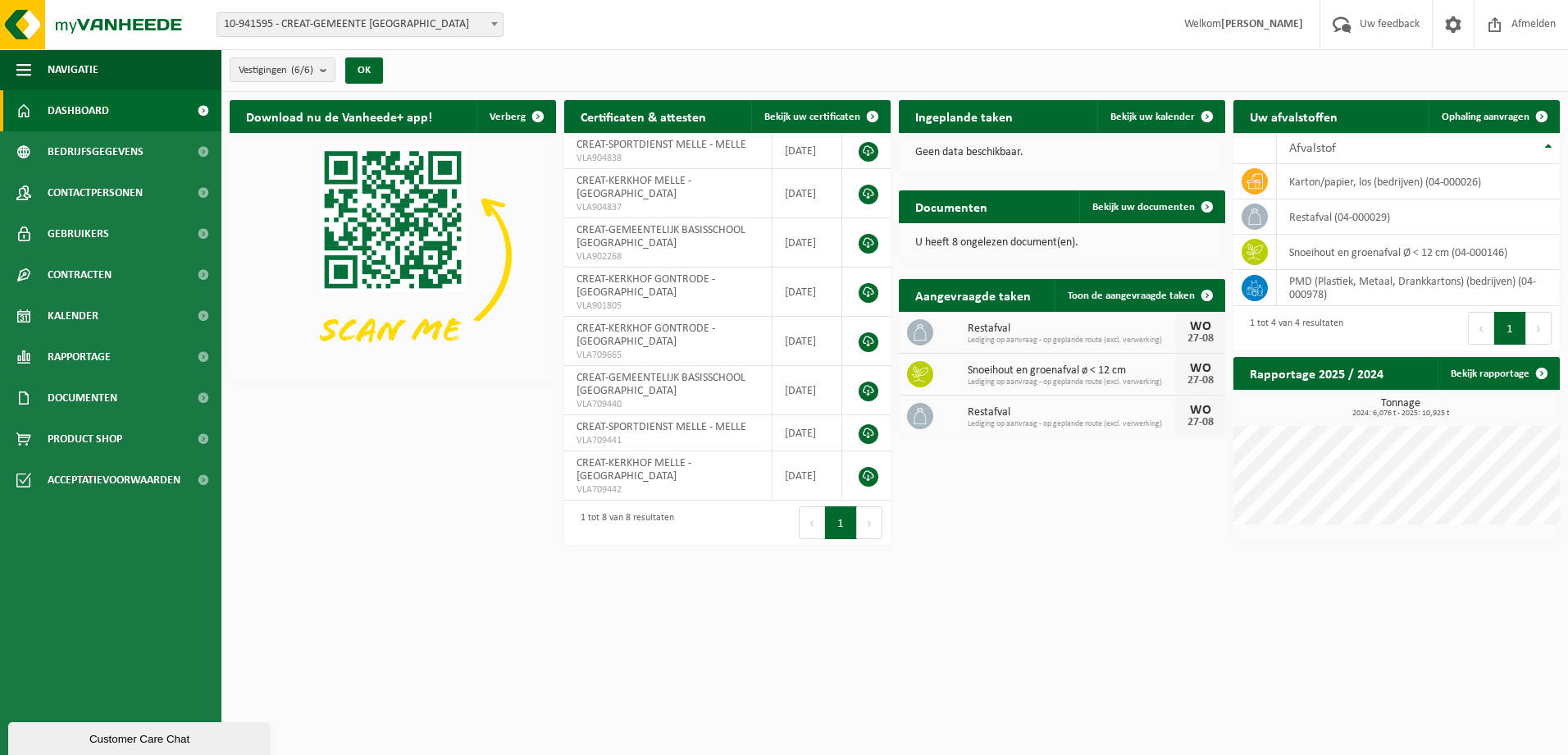
click at [774, 690] on html "Vestiging: 10-941595 - CREAT-GEMEENTE [GEOGRAPHIC_DATA] 10-942275 - CREAT-DEPOT…" at bounding box center [784, 377] width 1568 height 755
